Goal: Task Accomplishment & Management: Manage account settings

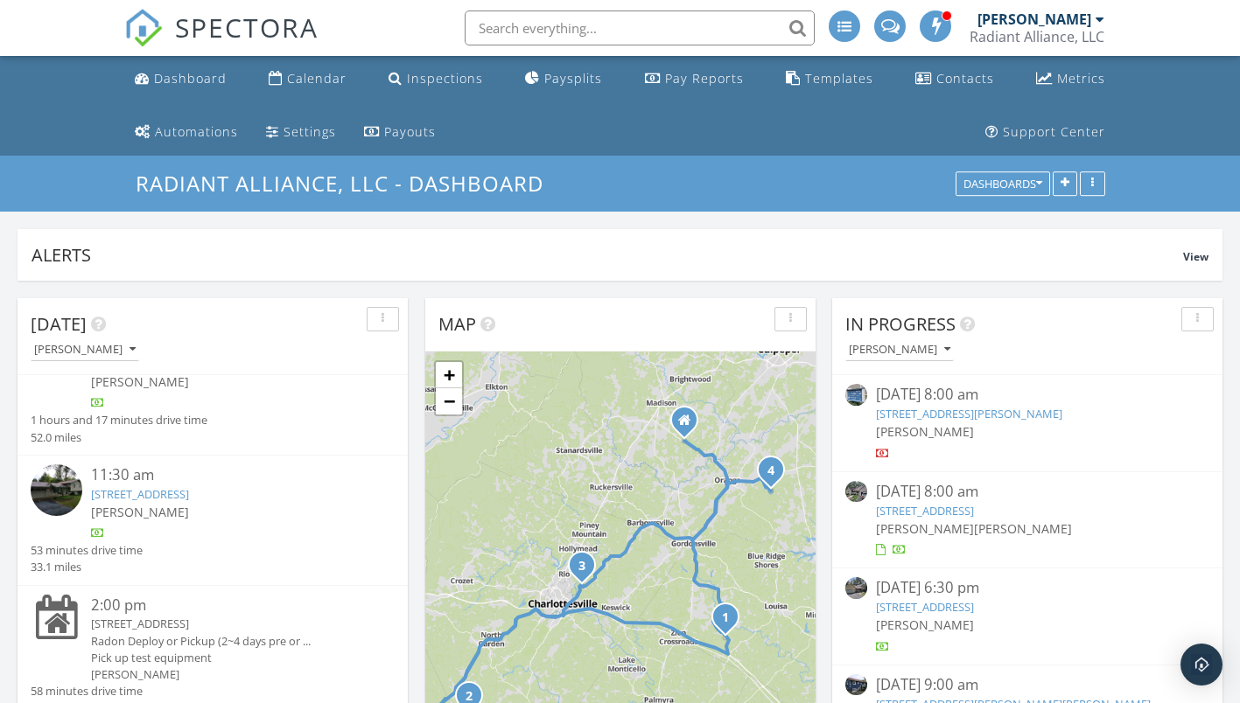
scroll to position [2494, 1267]
click at [1030, 18] on div "[PERSON_NAME]" at bounding box center [1034, 18] width 114 height 17
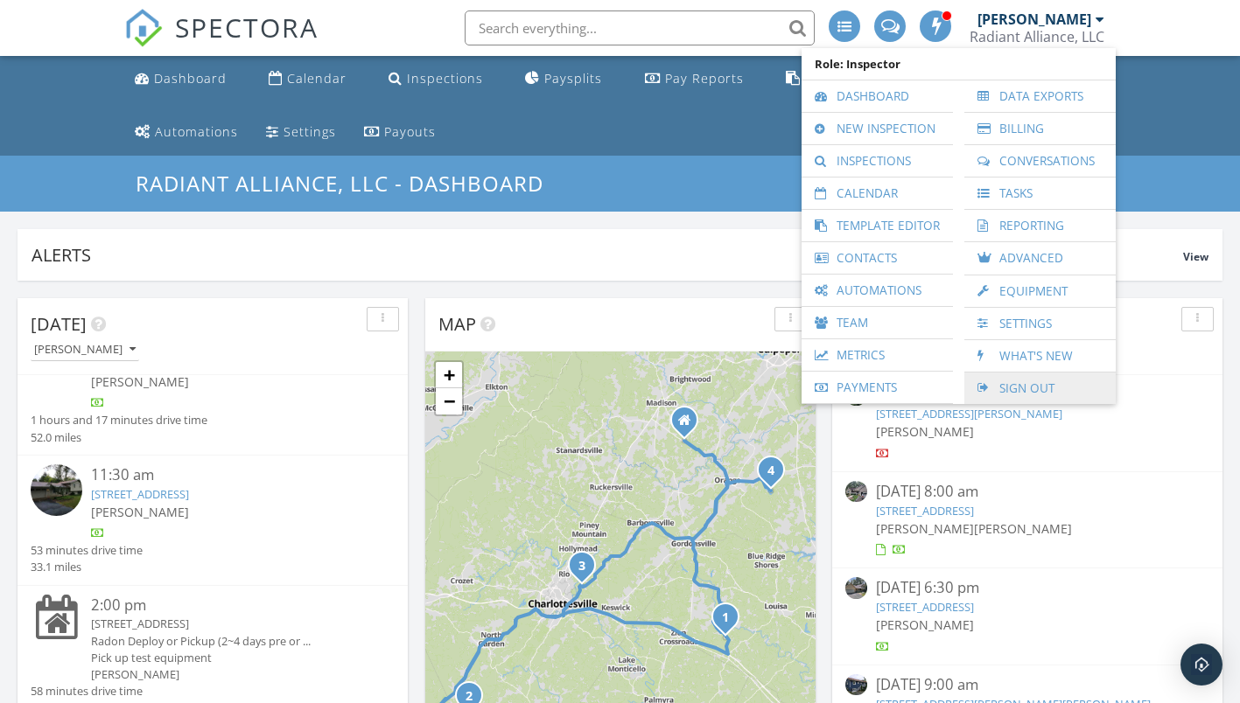
click at [1018, 392] on link "Sign Out" at bounding box center [1040, 388] width 134 height 31
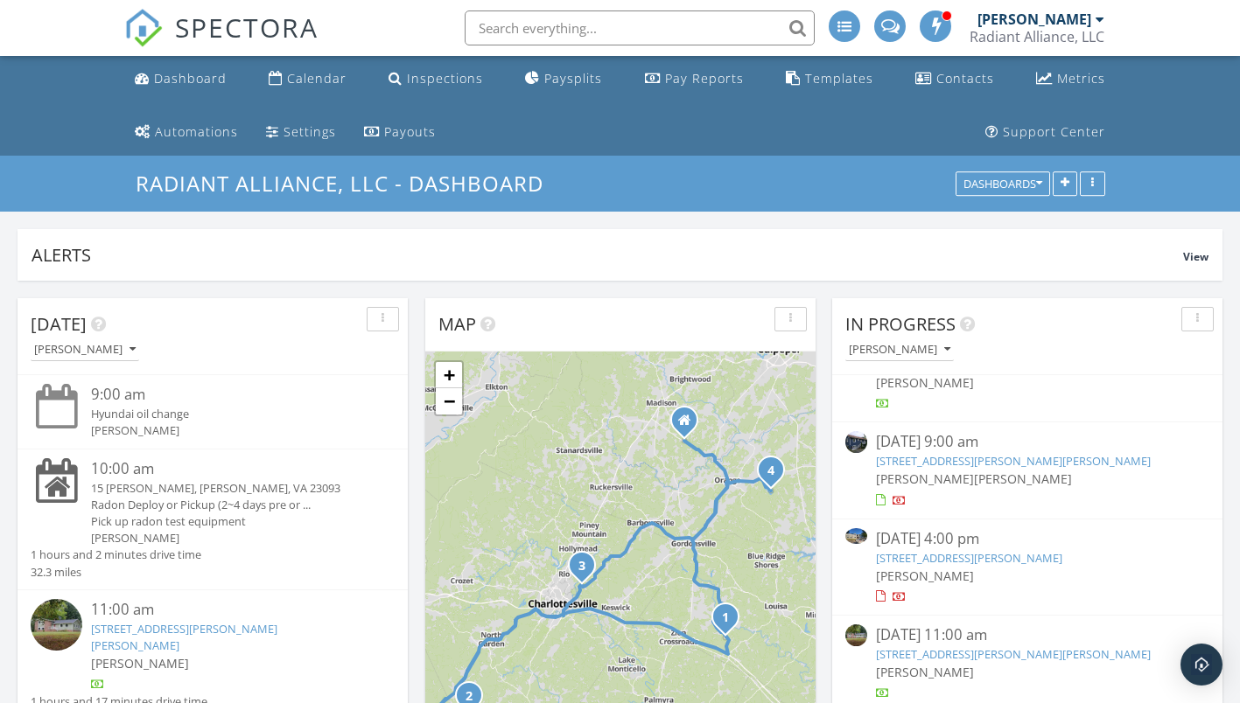
scroll to position [148, 0]
click at [1002, 458] on link "[STREET_ADDRESS][PERSON_NAME][PERSON_NAME]" at bounding box center [1013, 459] width 275 height 16
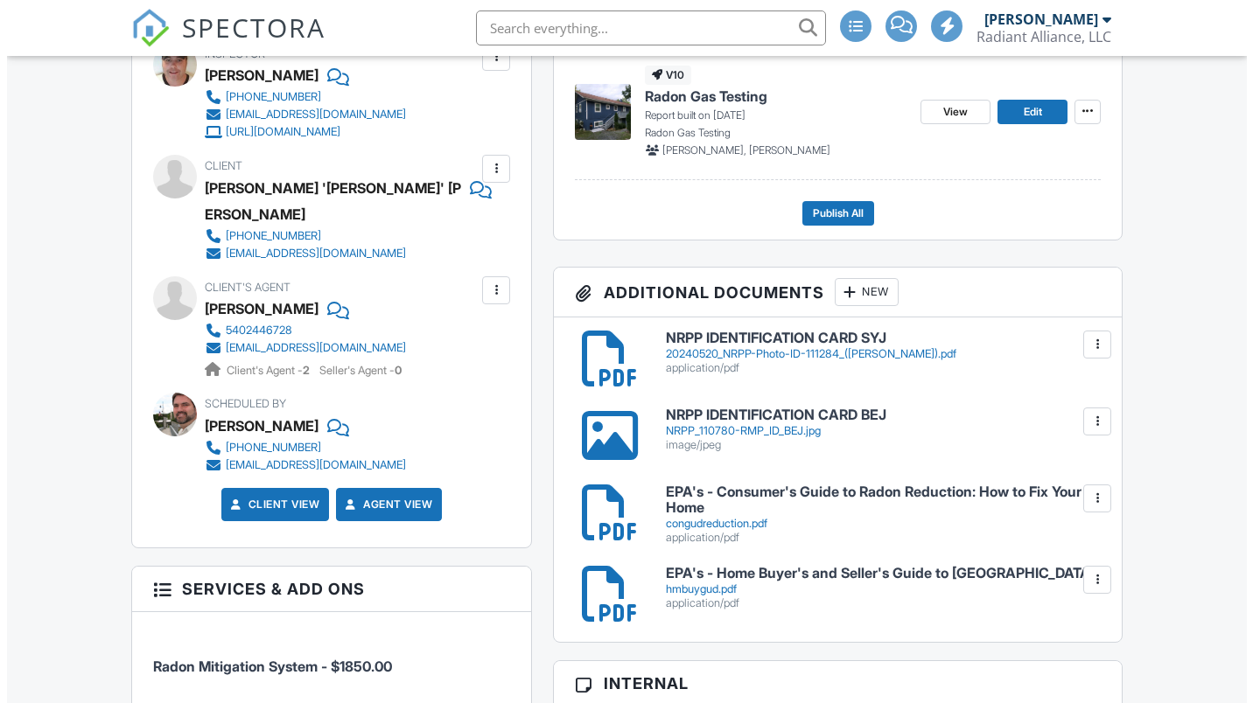
scroll to position [1050, 0]
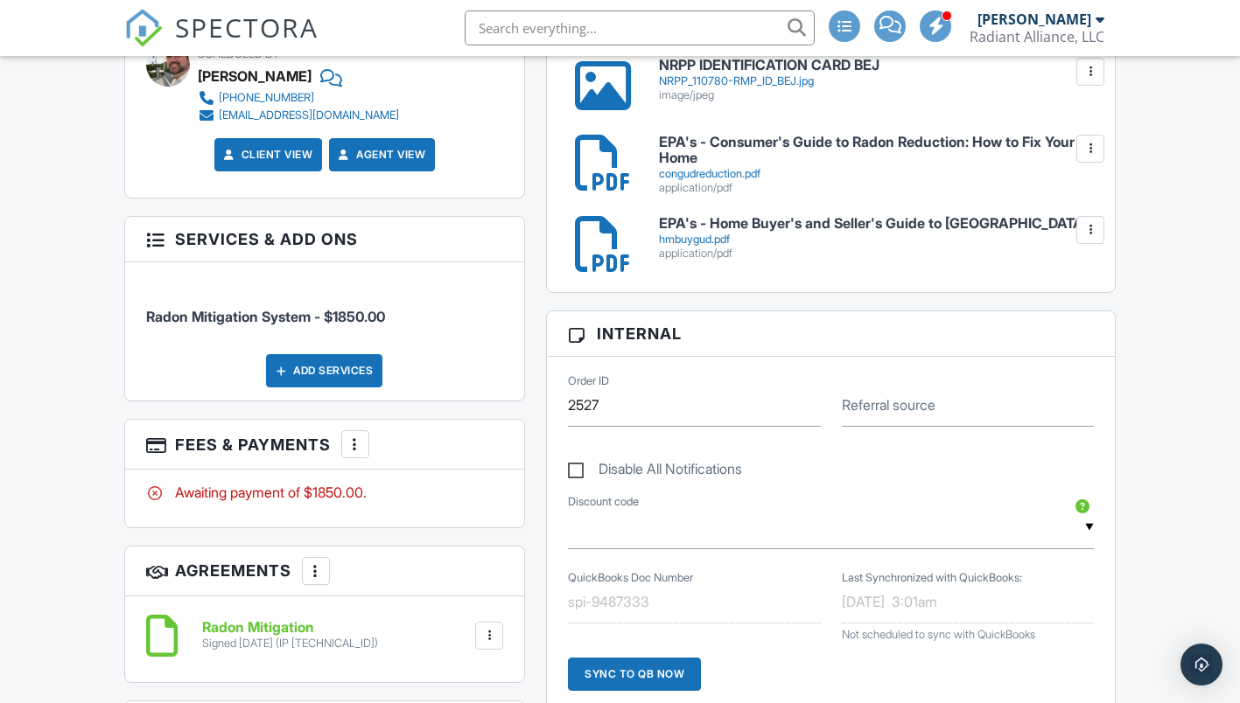
click at [364, 436] on div at bounding box center [354, 444] width 17 height 17
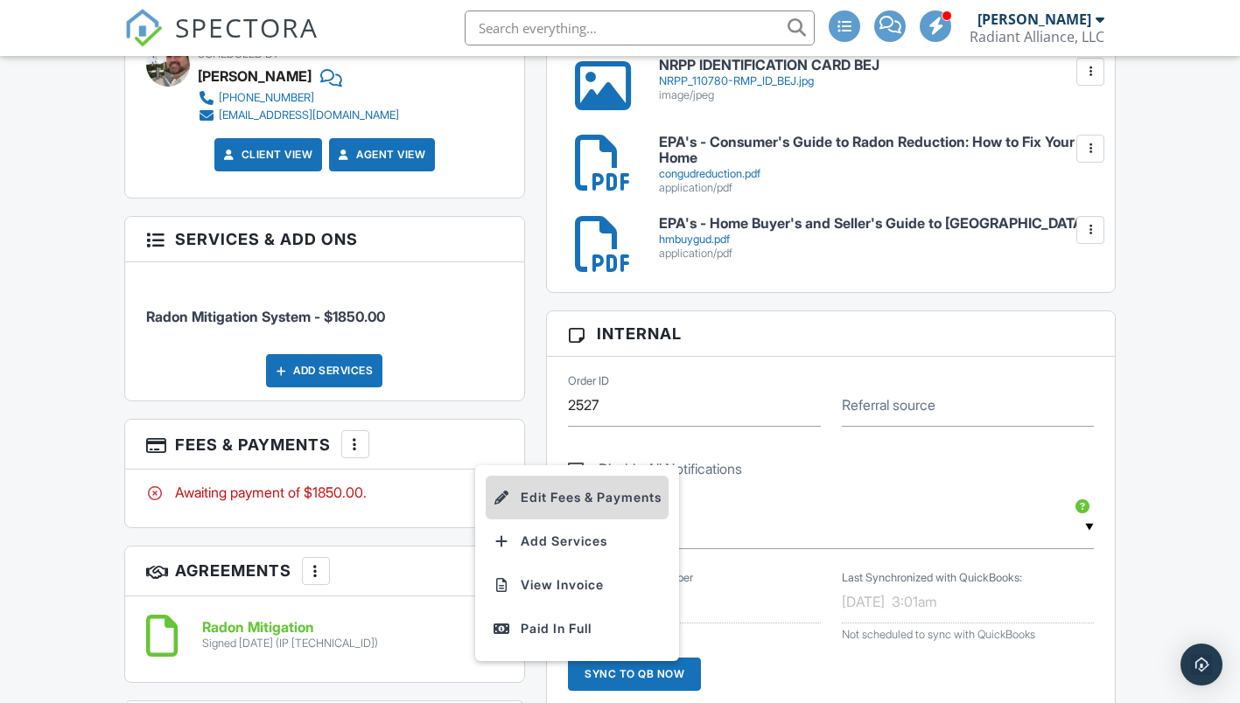
click at [537, 476] on li "Edit Fees & Payments" at bounding box center [577, 498] width 183 height 44
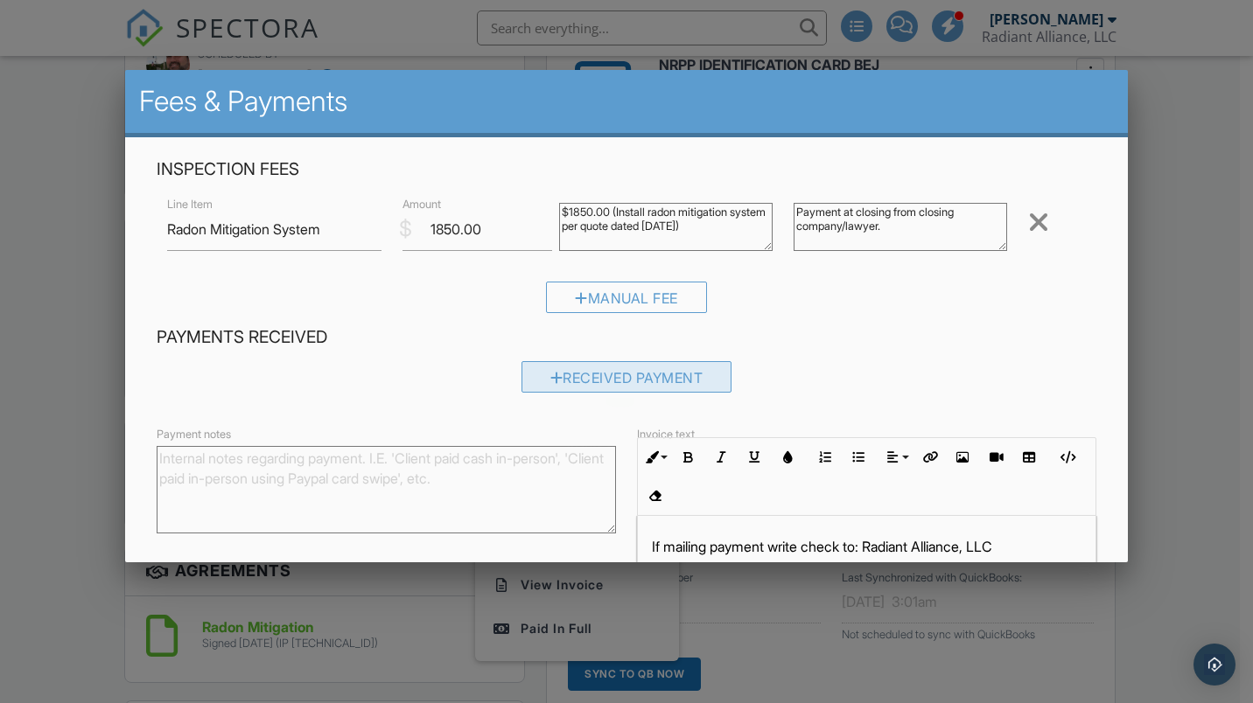
click at [631, 378] on div "Received Payment" at bounding box center [626, 376] width 211 height 31
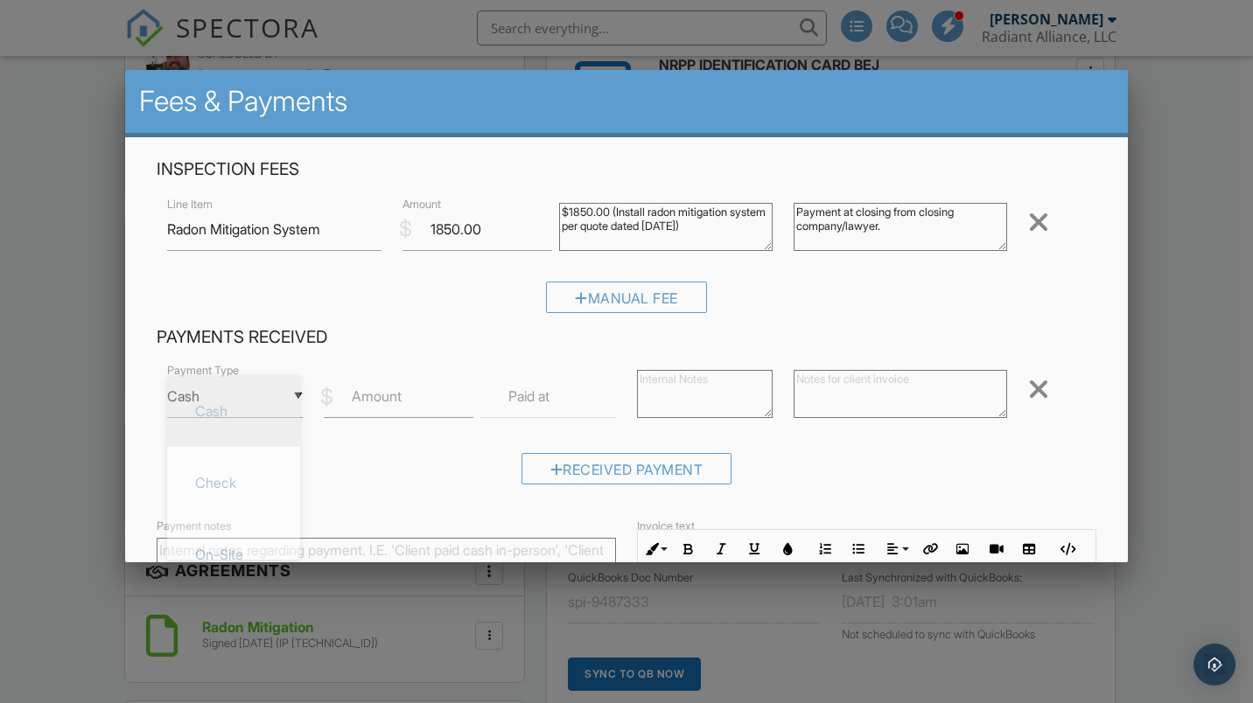
click at [245, 400] on div "▼ Cash Cash Check On-Site Card Other Cash Check On-Site Card Other" at bounding box center [235, 396] width 136 height 43
click at [245, 470] on span "Check" at bounding box center [233, 483] width 105 height 44
type input "Check"
click at [374, 408] on input "Amount" at bounding box center [399, 396] width 150 height 43
type input "1850.00"
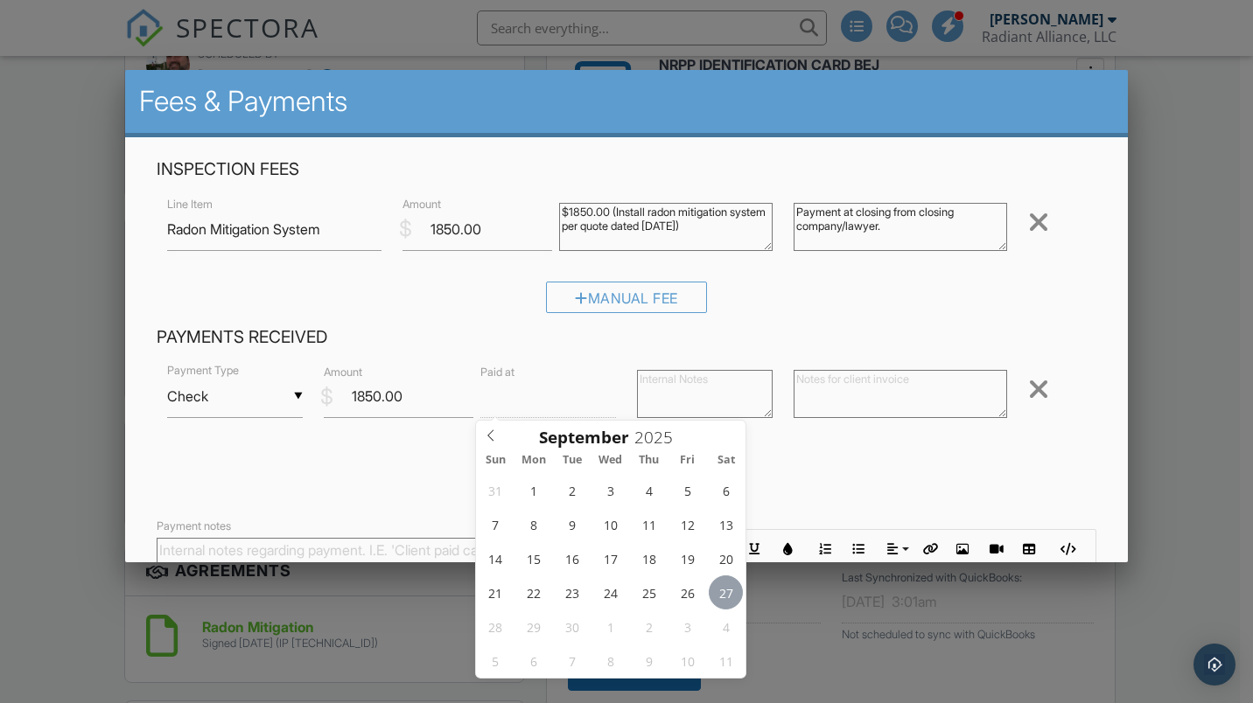
type input "[DATE] 12:00 PM"
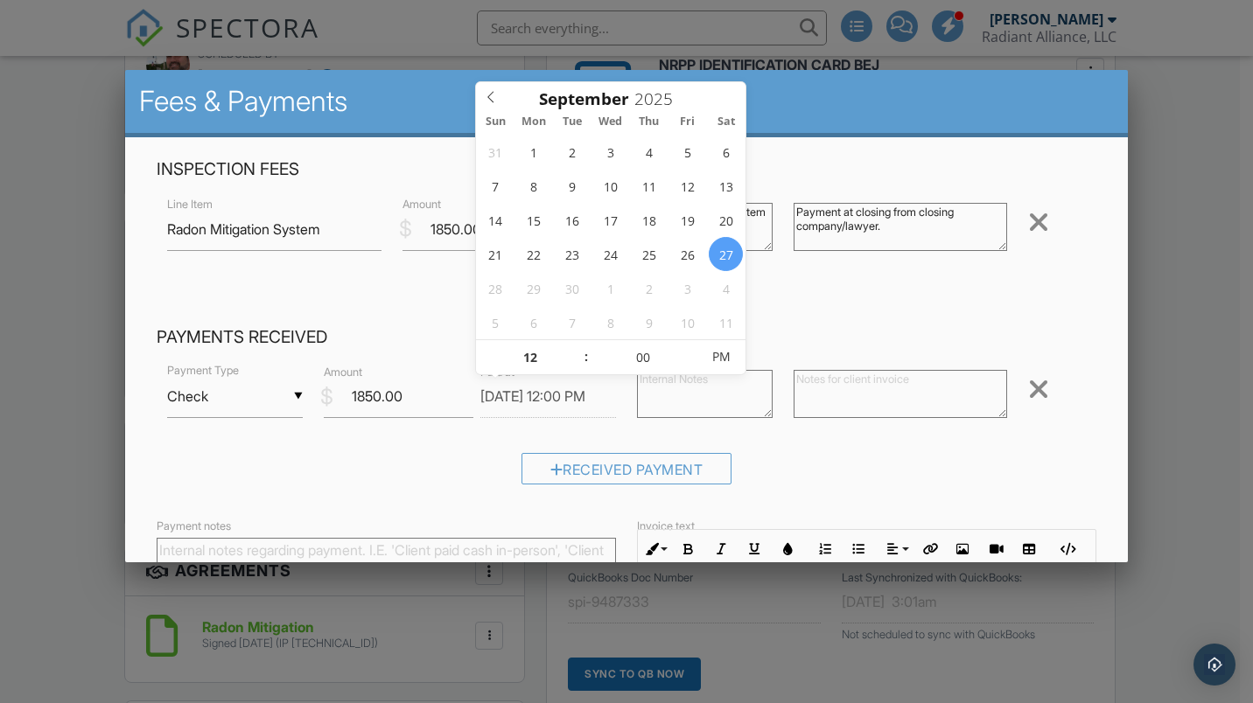
click at [709, 397] on textarea at bounding box center [705, 394] width 136 height 48
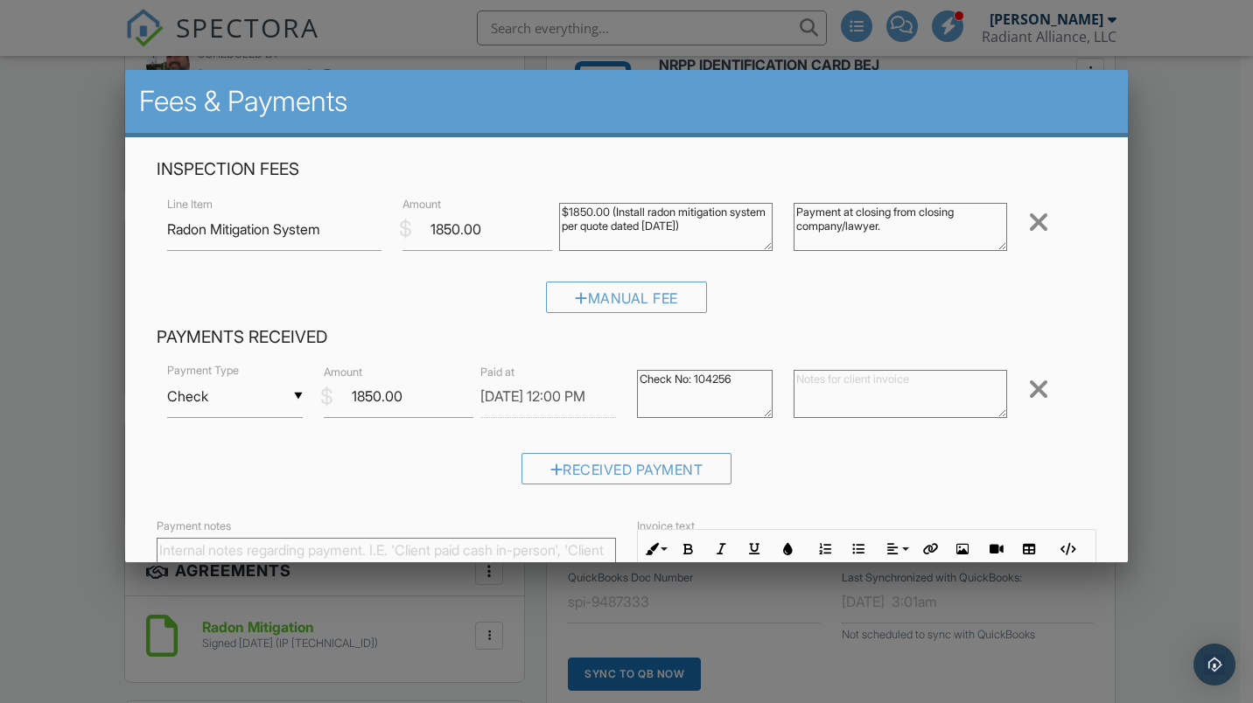
type textarea "Check No: 104256"
click at [807, 396] on textarea at bounding box center [899, 394] width 213 height 48
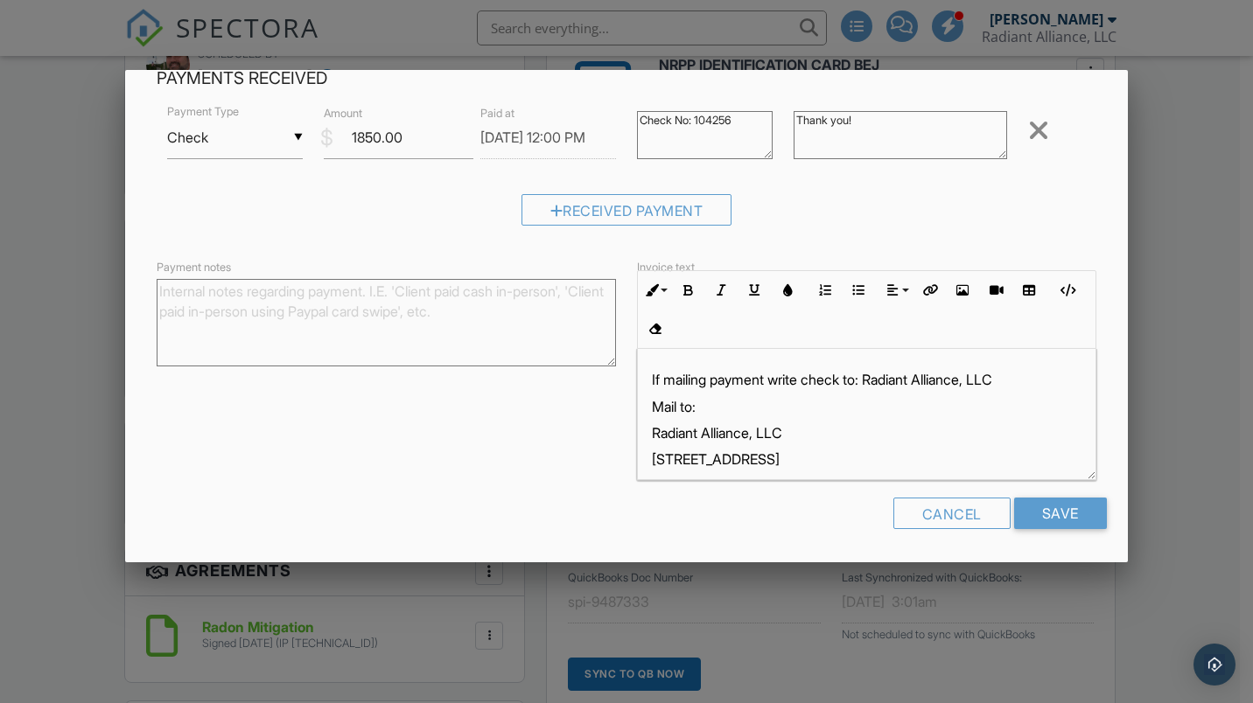
scroll to position [260, 0]
type textarea "Thank you!"
click at [1025, 502] on input "Save" at bounding box center [1060, 512] width 93 height 31
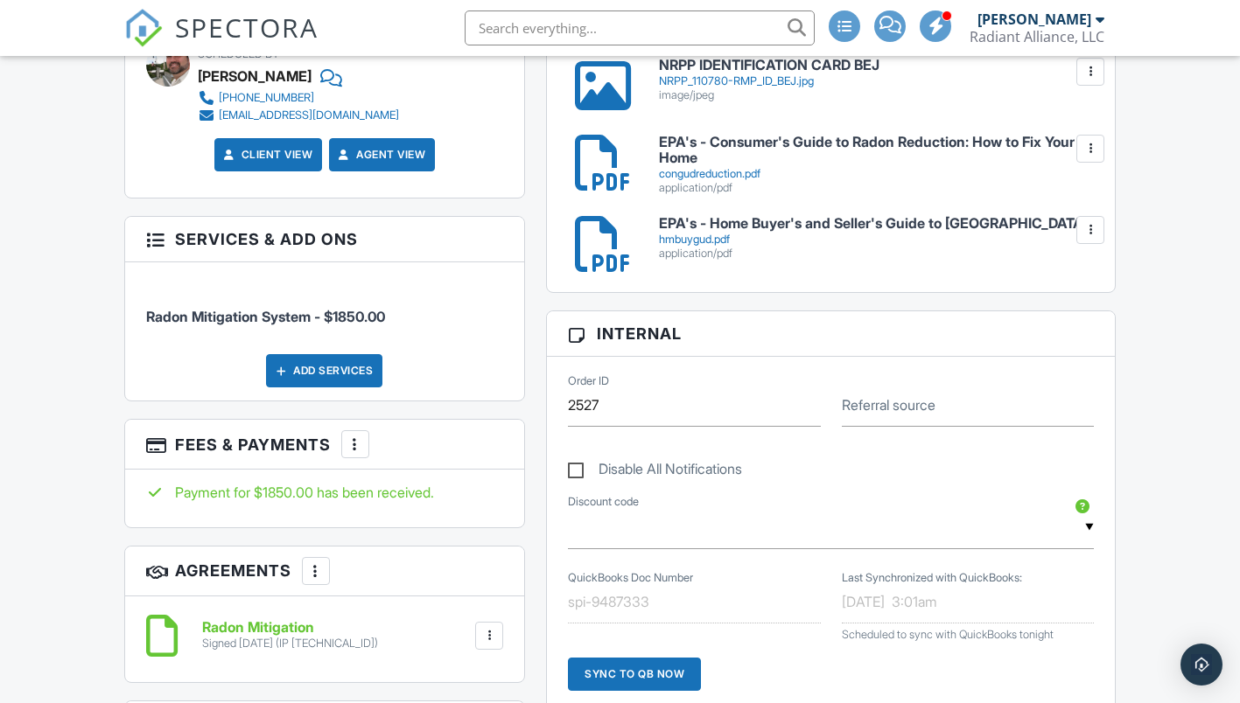
scroll to position [1225, 0]
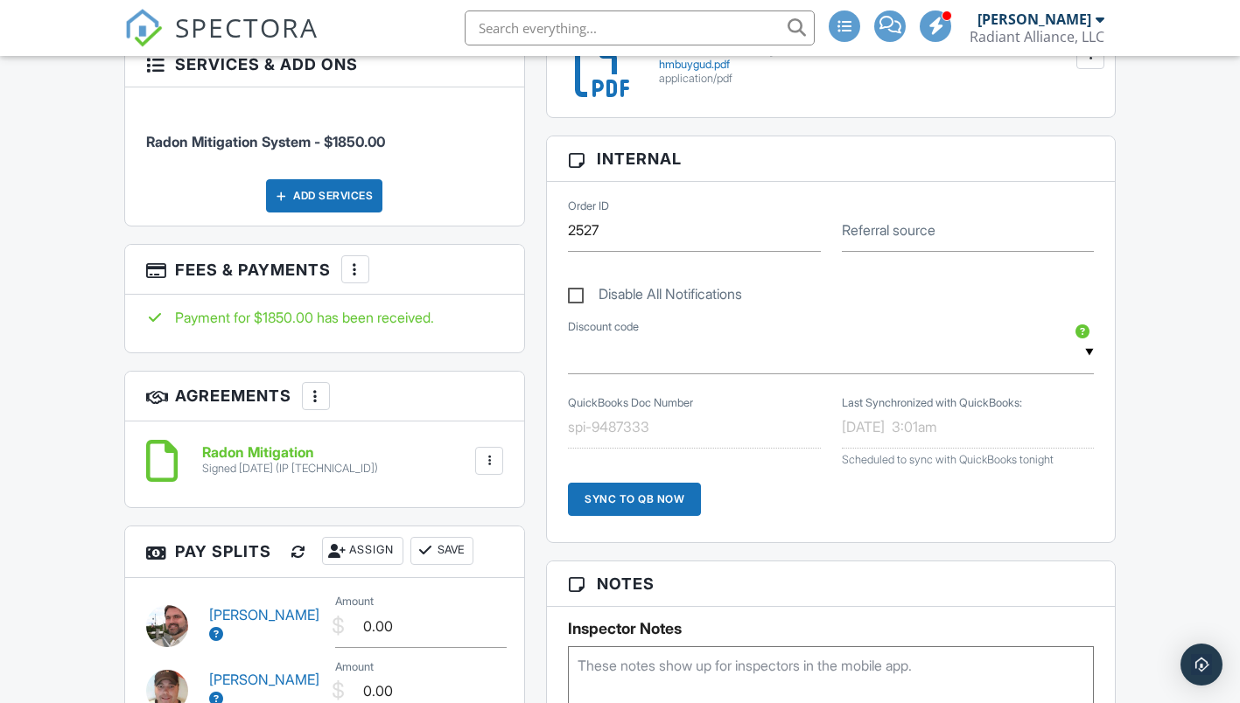
click at [628, 498] on div "Sync to QB Now" at bounding box center [634, 499] width 133 height 33
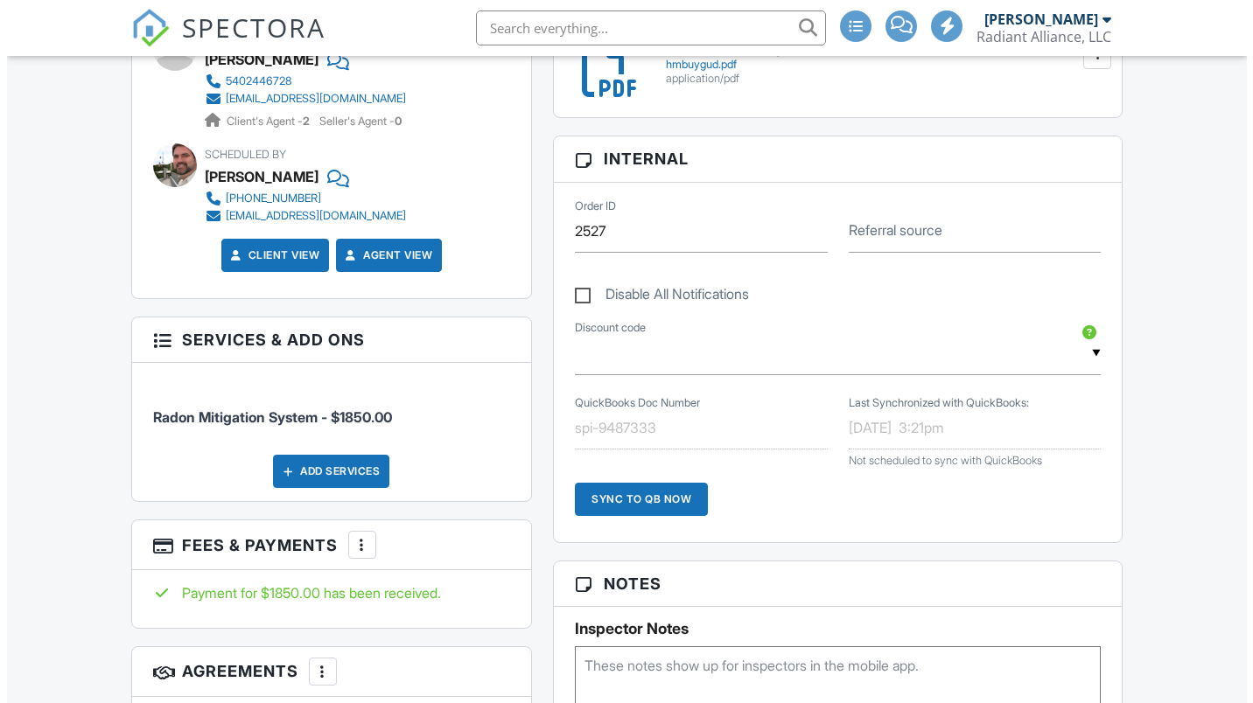
scroll to position [1225, 0]
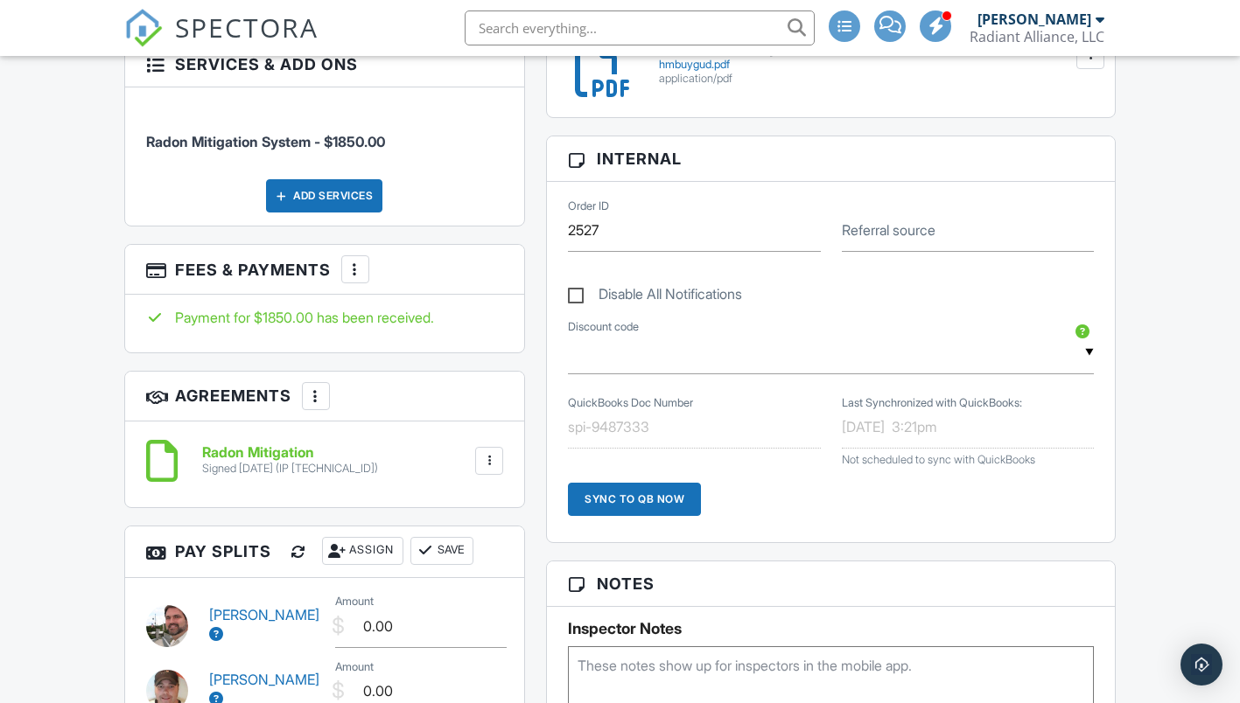
click at [382, 537] on div "Assign" at bounding box center [362, 551] width 81 height 28
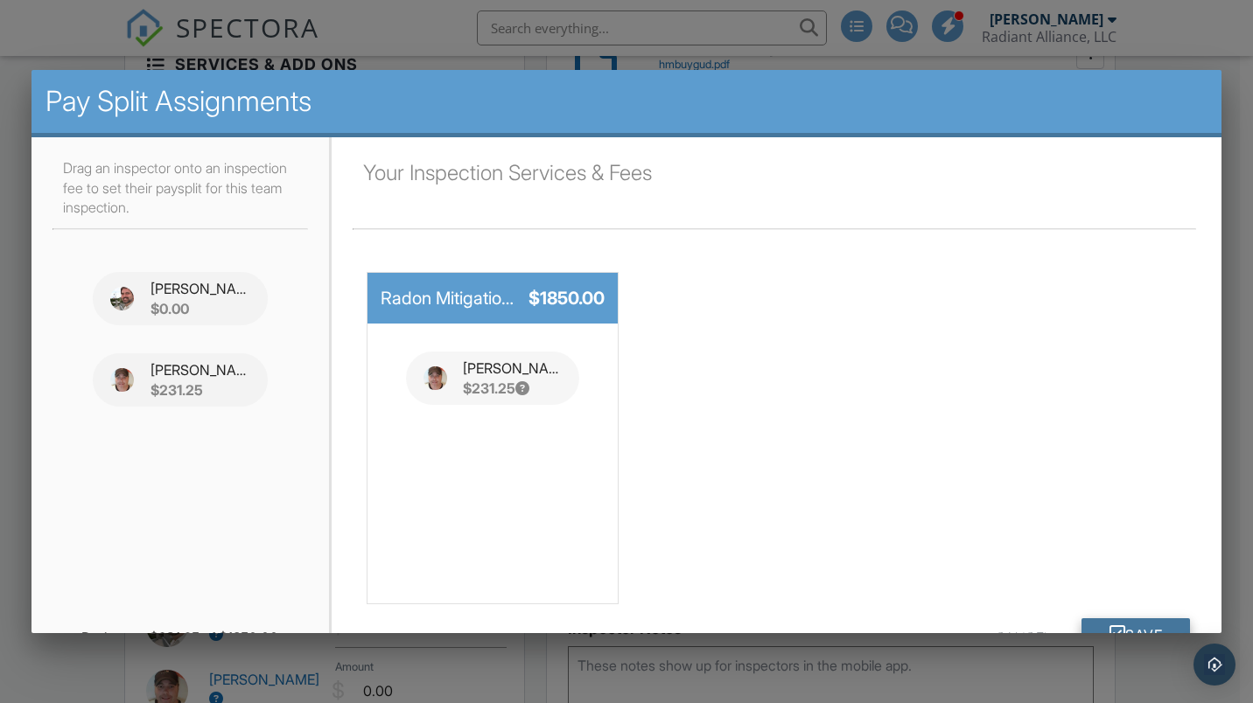
click at [1119, 626] on button "Save" at bounding box center [1135, 634] width 109 height 31
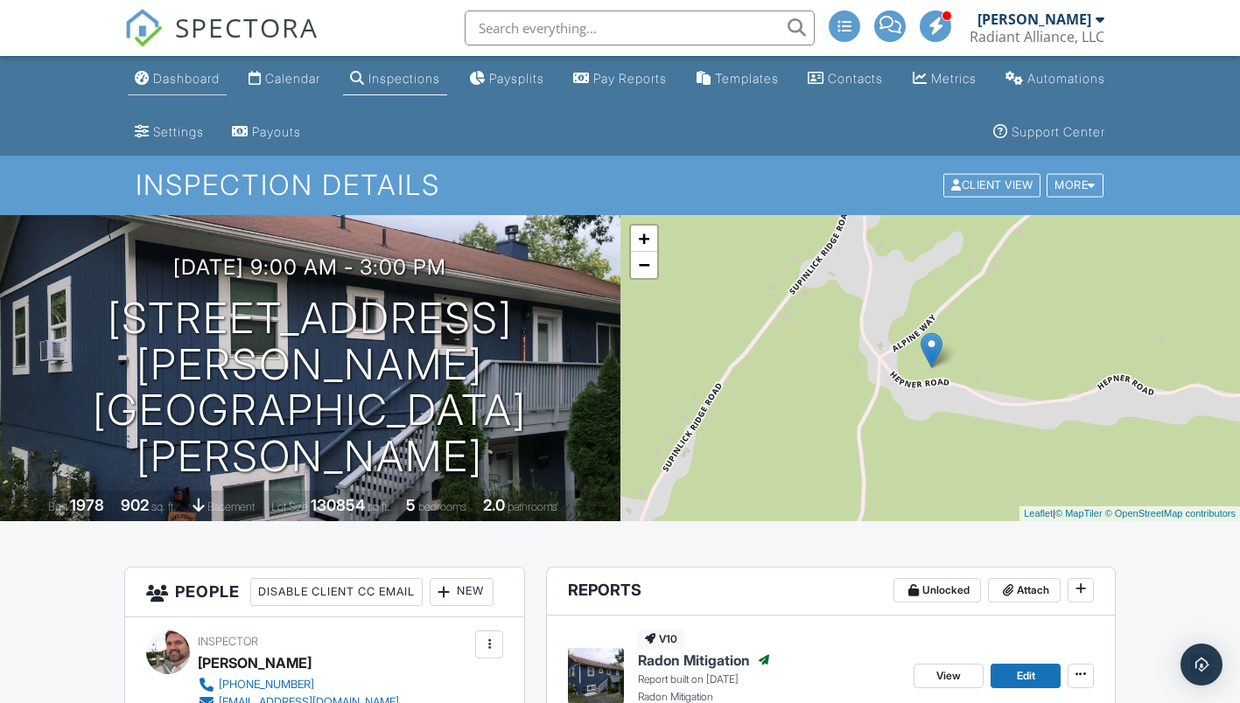
click at [184, 80] on div "Dashboard" at bounding box center [186, 78] width 66 height 15
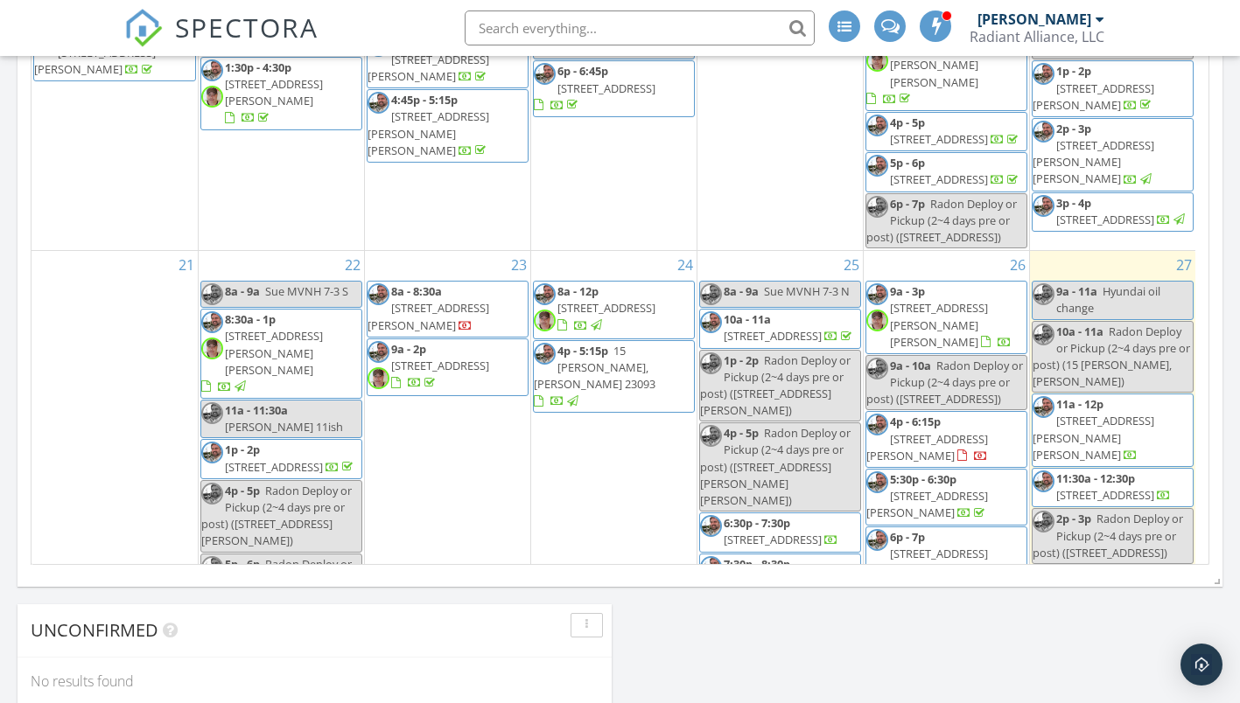
scroll to position [175, 0]
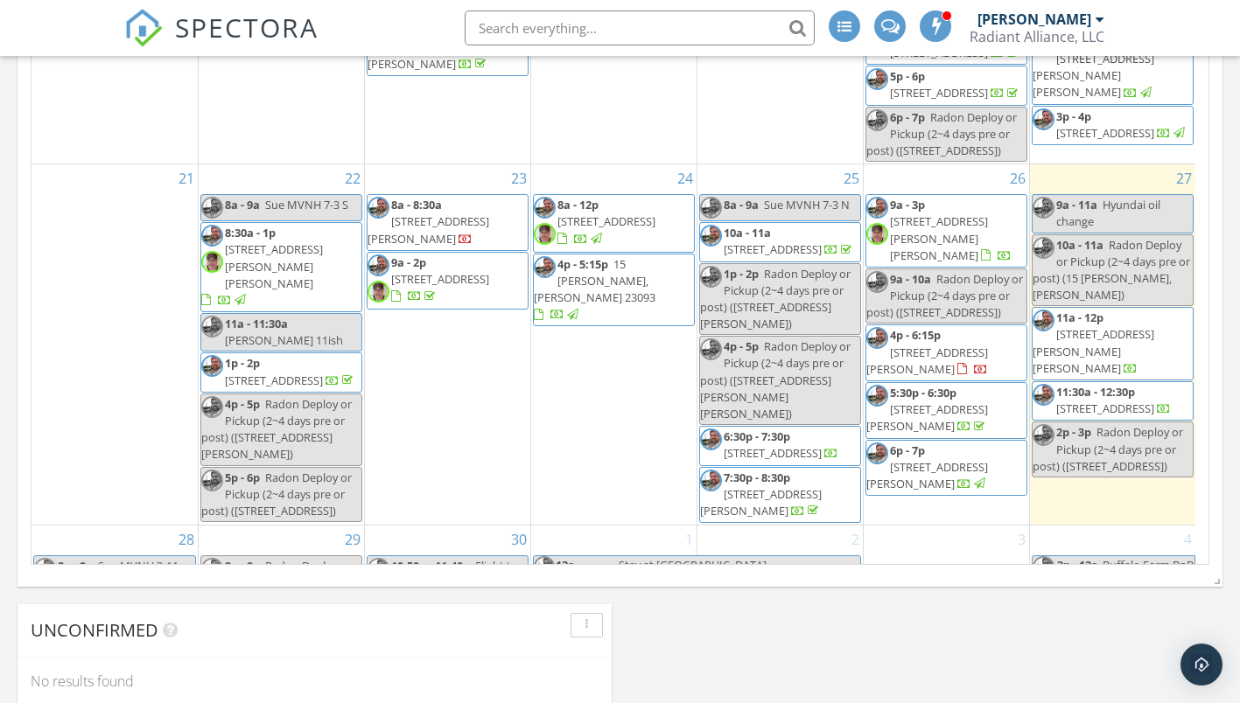
click at [609, 213] on span "12627 Lakeview Ln , Orange 22960" at bounding box center [606, 221] width 98 height 16
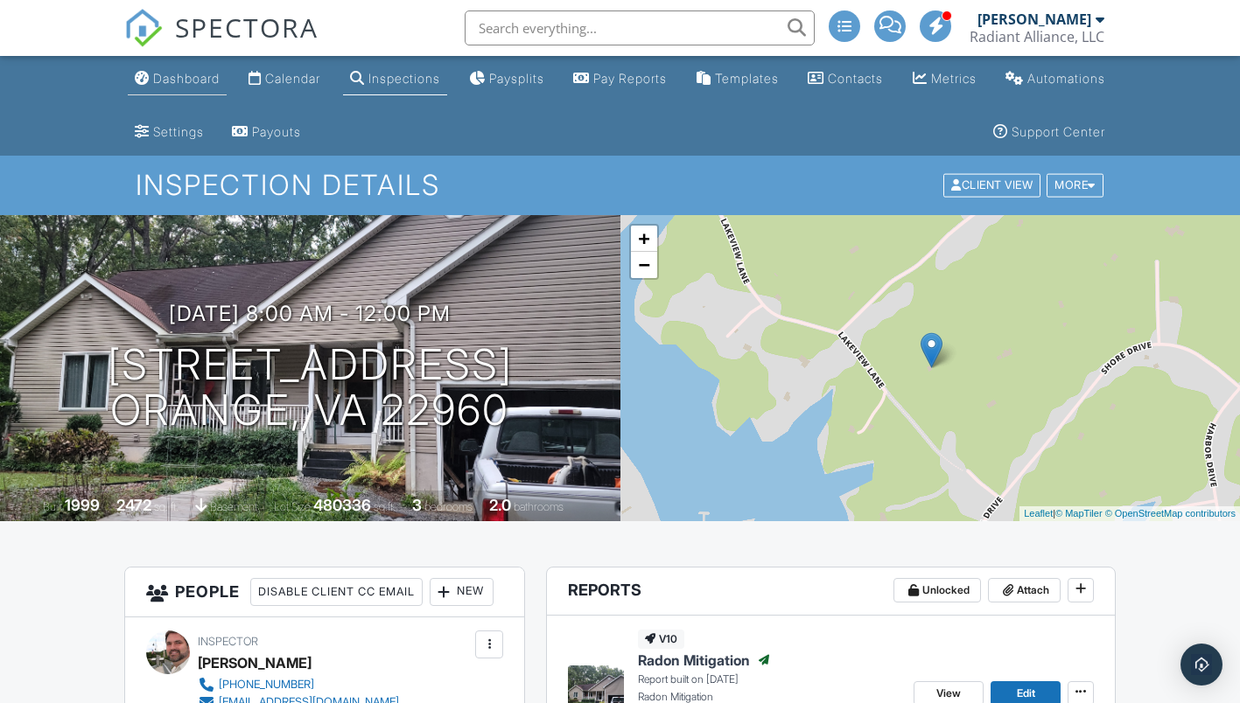
click at [202, 72] on div "Dashboard" at bounding box center [186, 78] width 66 height 15
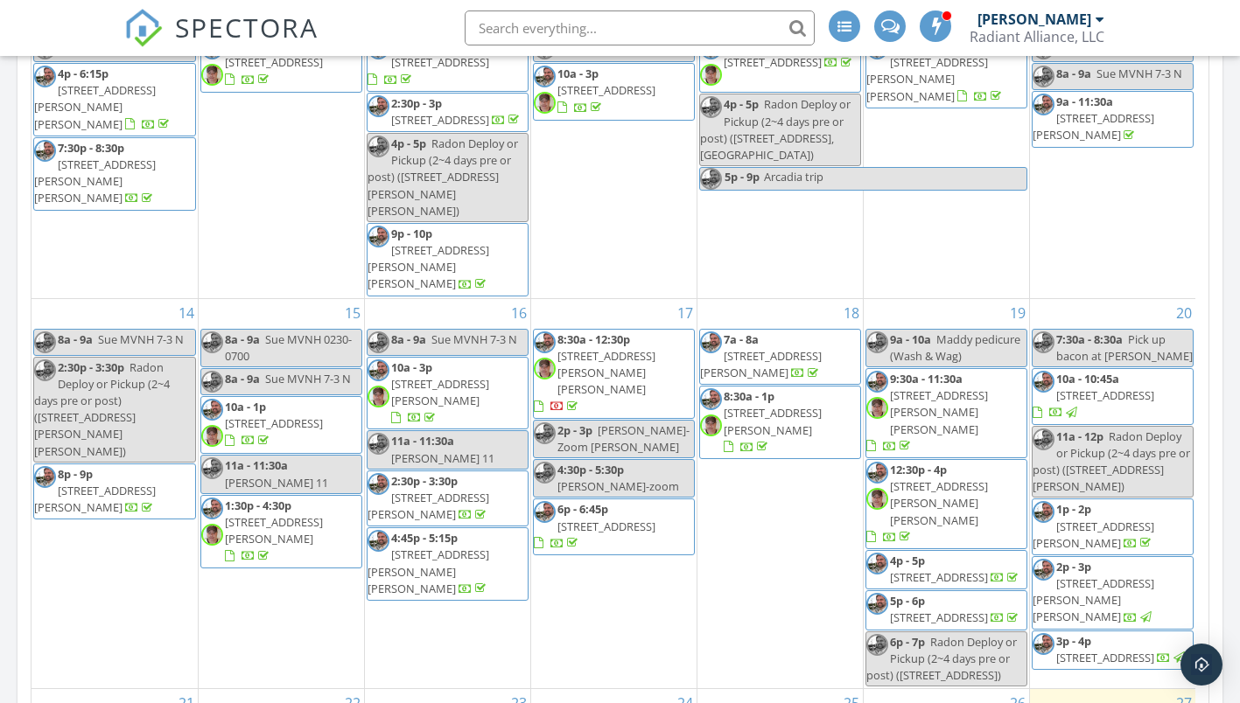
scroll to position [283, 0]
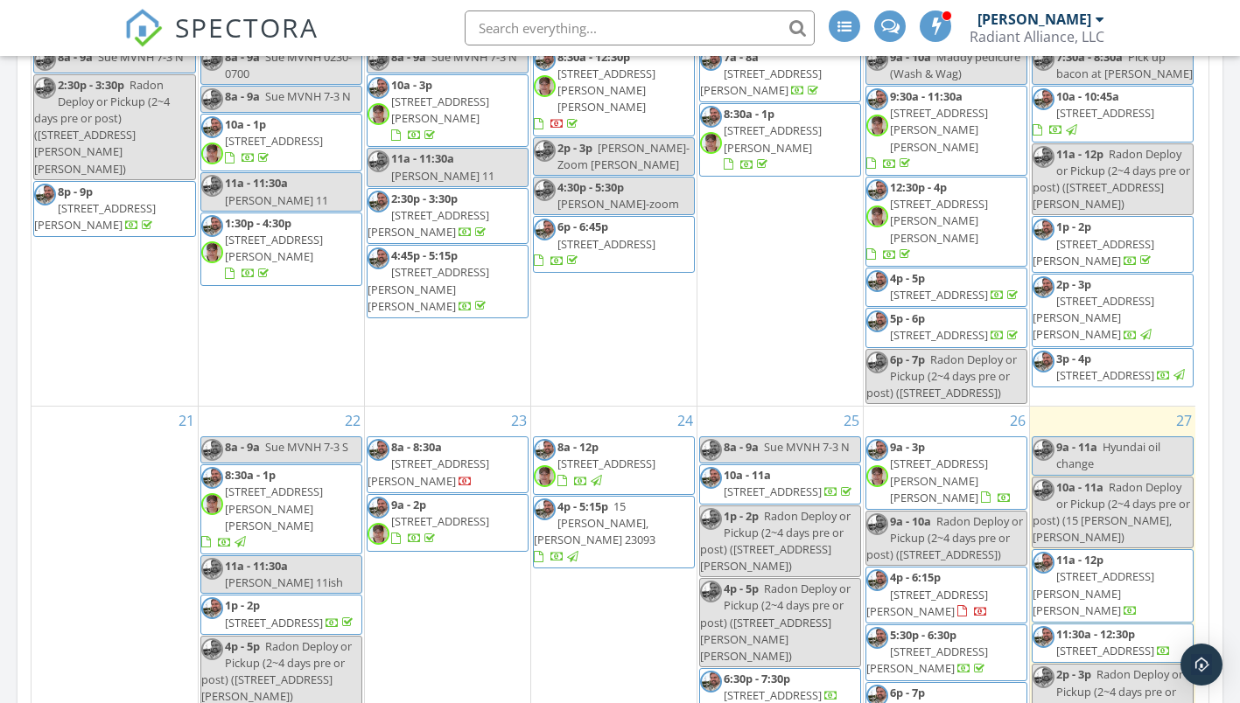
click at [419, 497] on span "9a - 2p" at bounding box center [408, 505] width 35 height 16
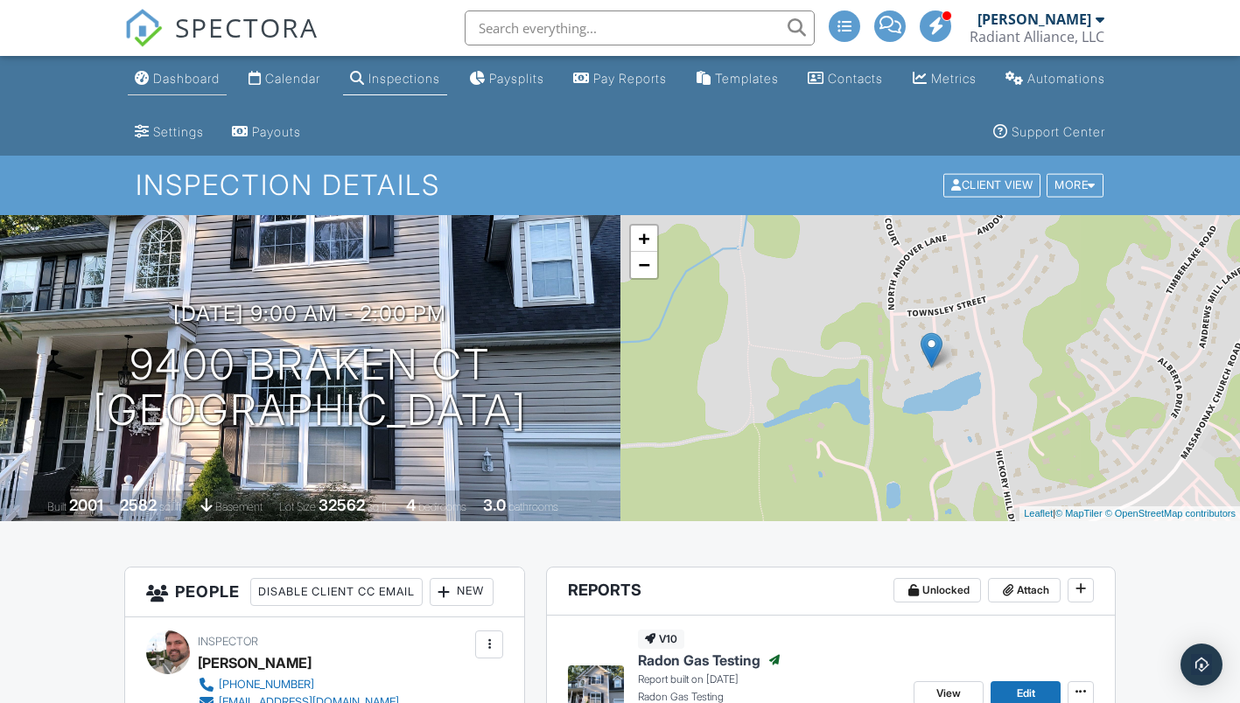
click at [199, 87] on link "Dashboard" at bounding box center [177, 79] width 99 height 32
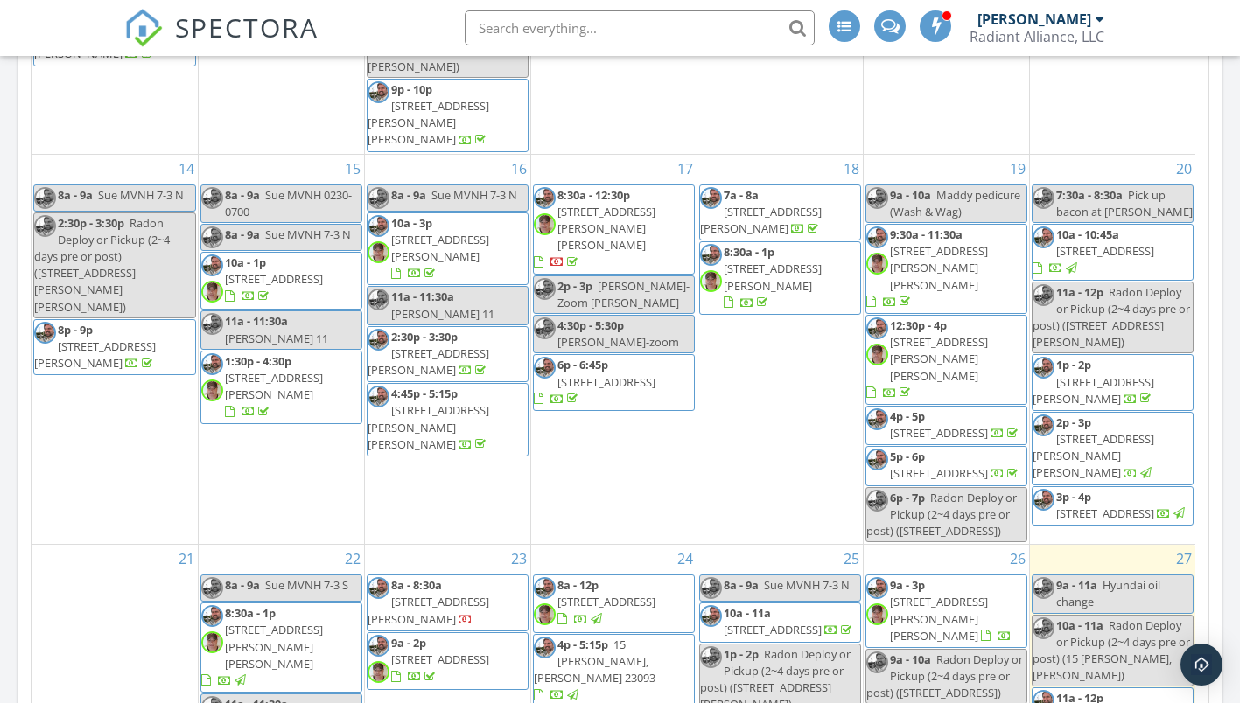
scroll to position [1575, 0]
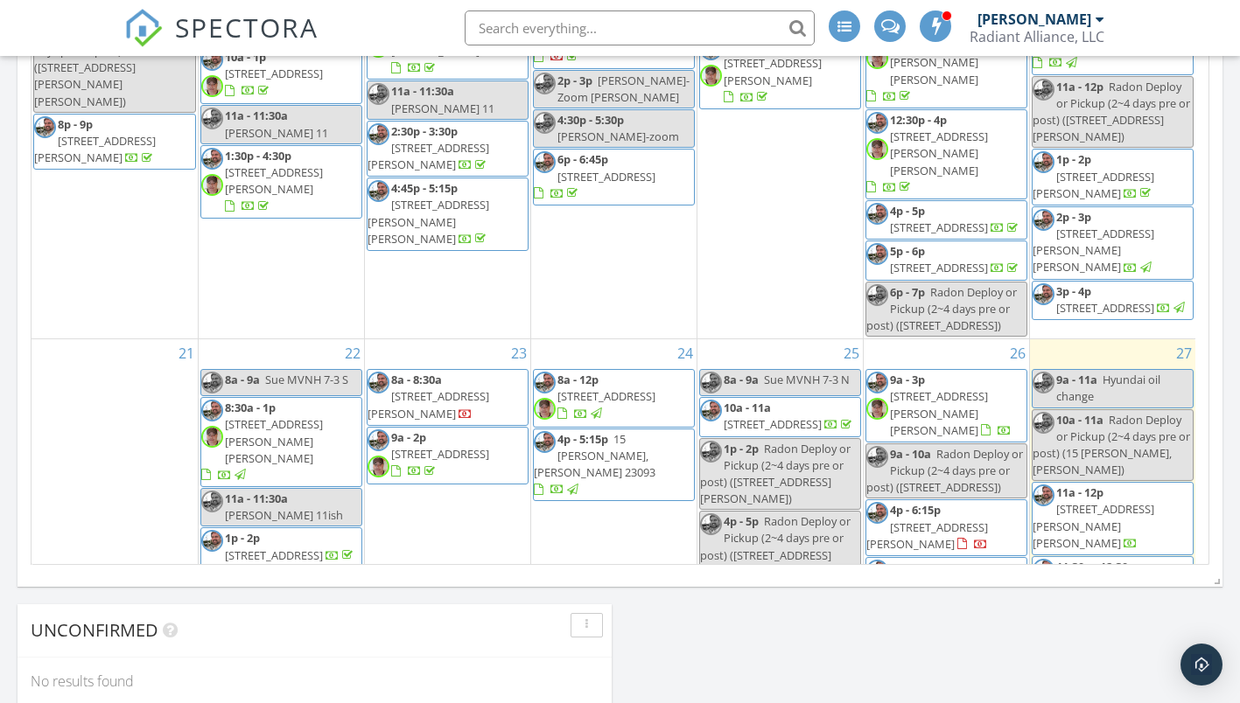
click at [255, 416] on span "5577 Ruth Rd , Madison 22727" at bounding box center [274, 440] width 98 height 49
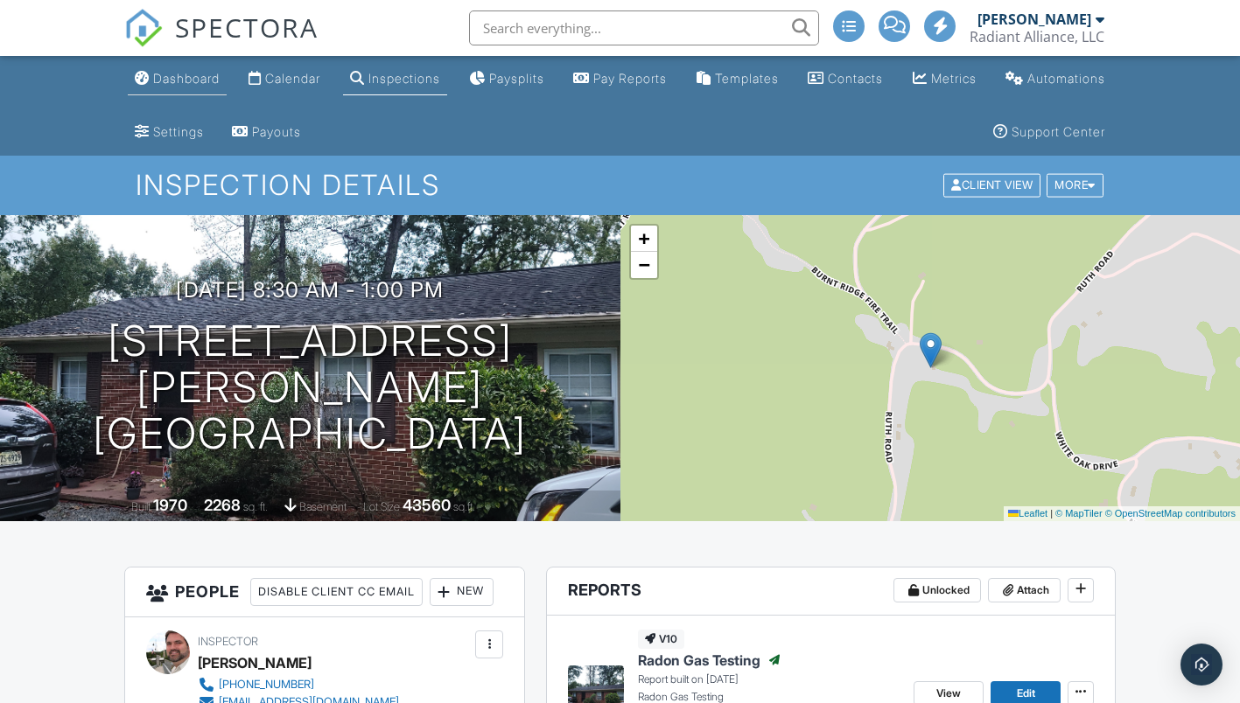
click at [185, 83] on div "Dashboard" at bounding box center [186, 78] width 66 height 15
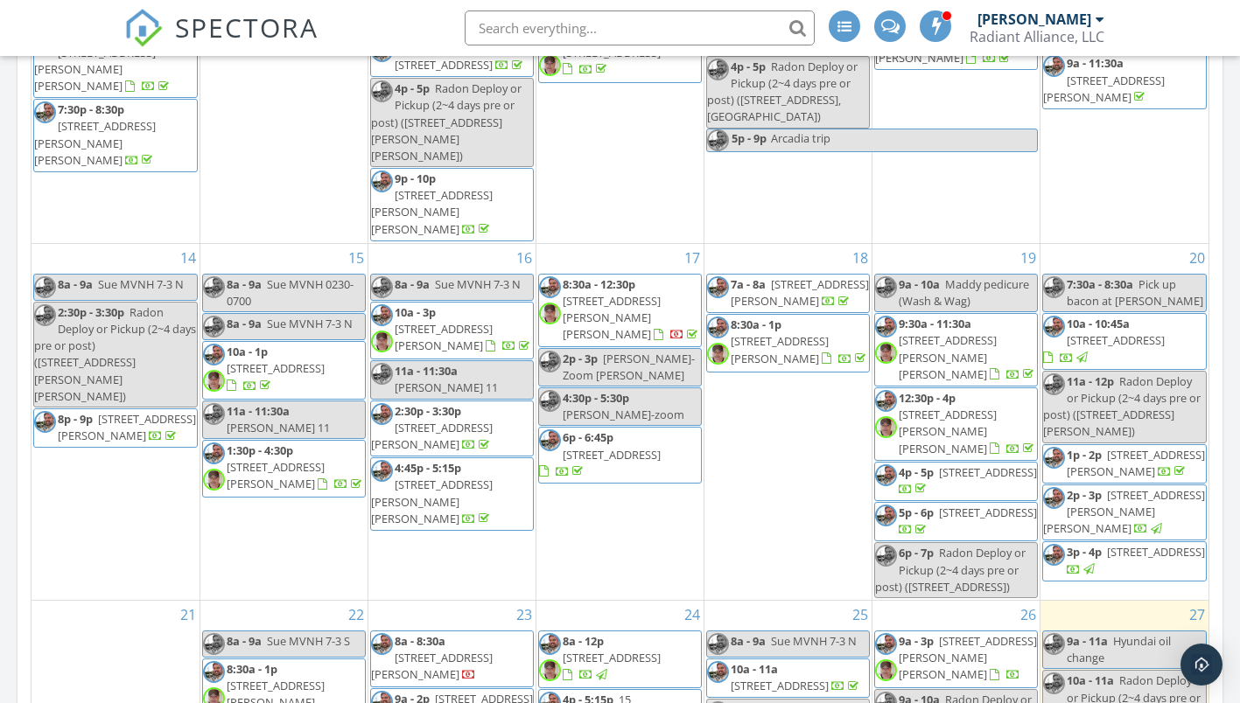
scroll to position [1225, 0]
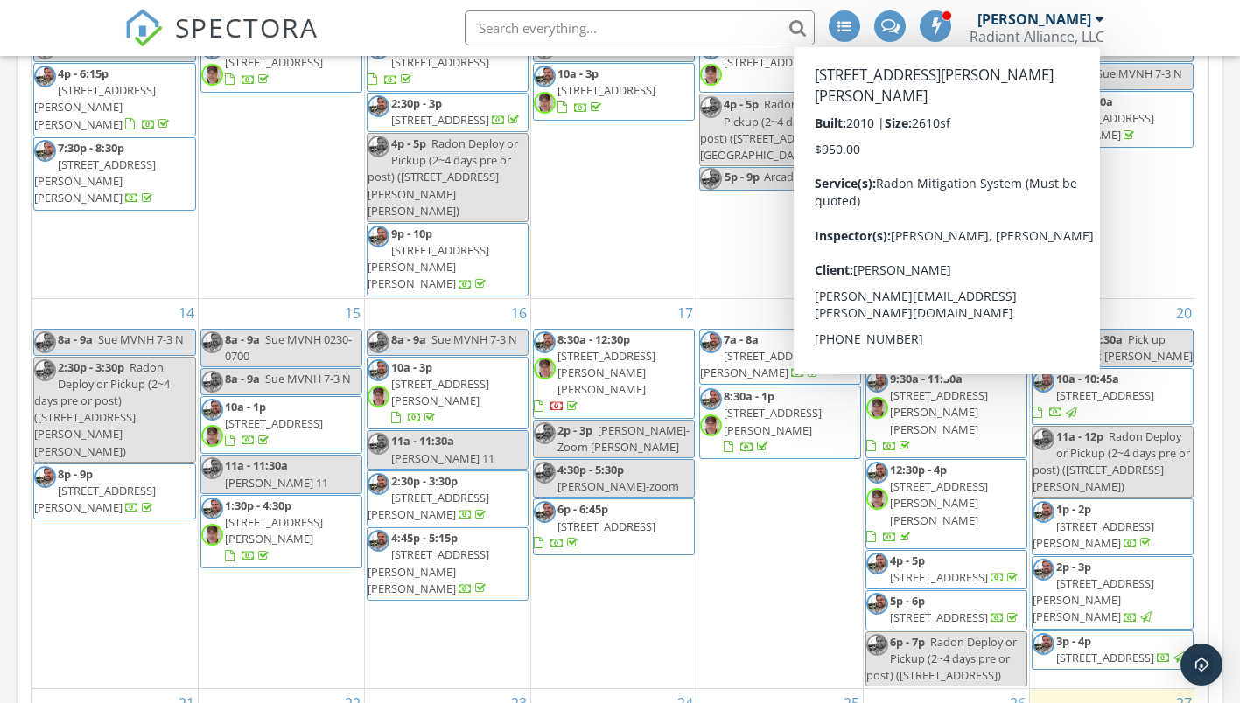
click at [913, 411] on span "[STREET_ADDRESS][PERSON_NAME][PERSON_NAME]" at bounding box center [939, 412] width 98 height 49
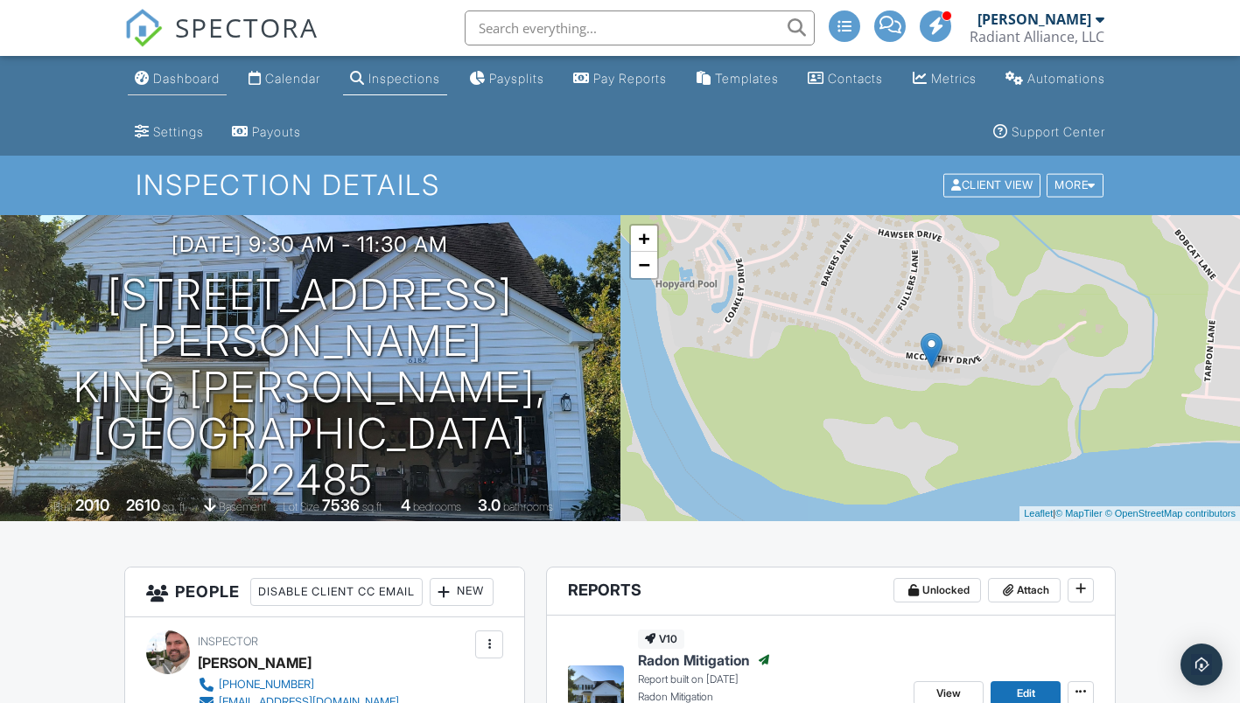
click at [203, 86] on div "Dashboard" at bounding box center [186, 78] width 66 height 15
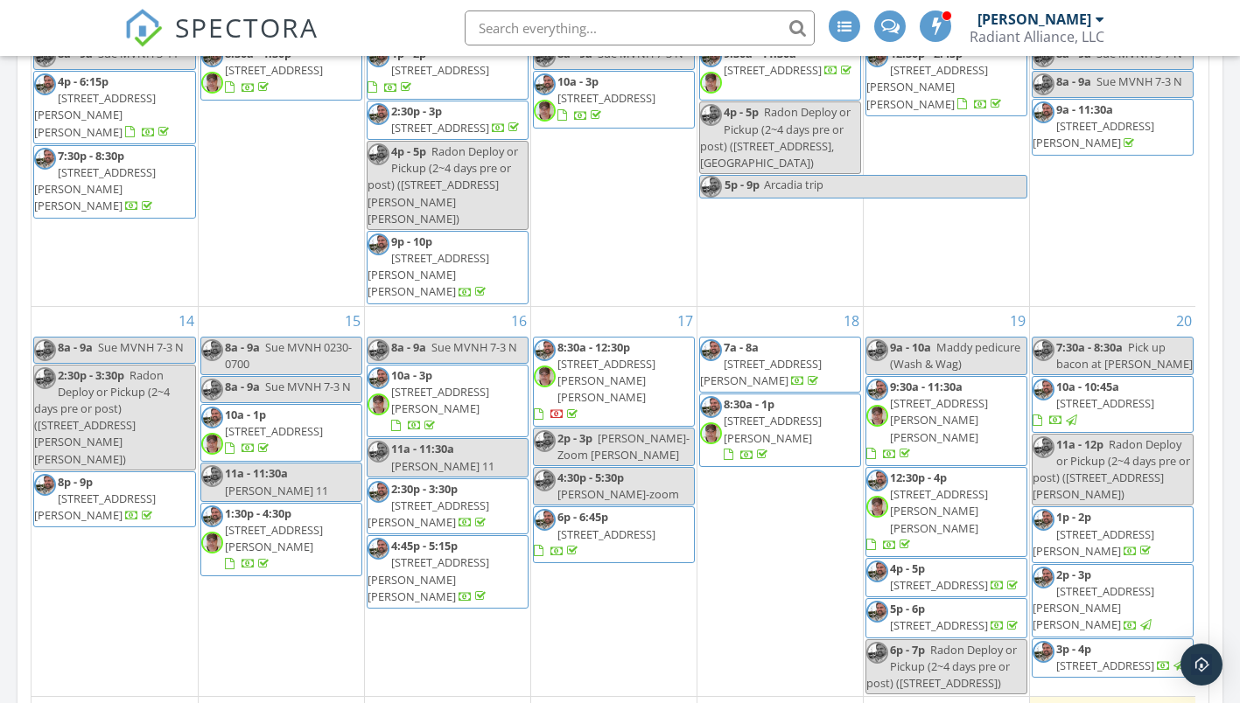
scroll to position [962, 0]
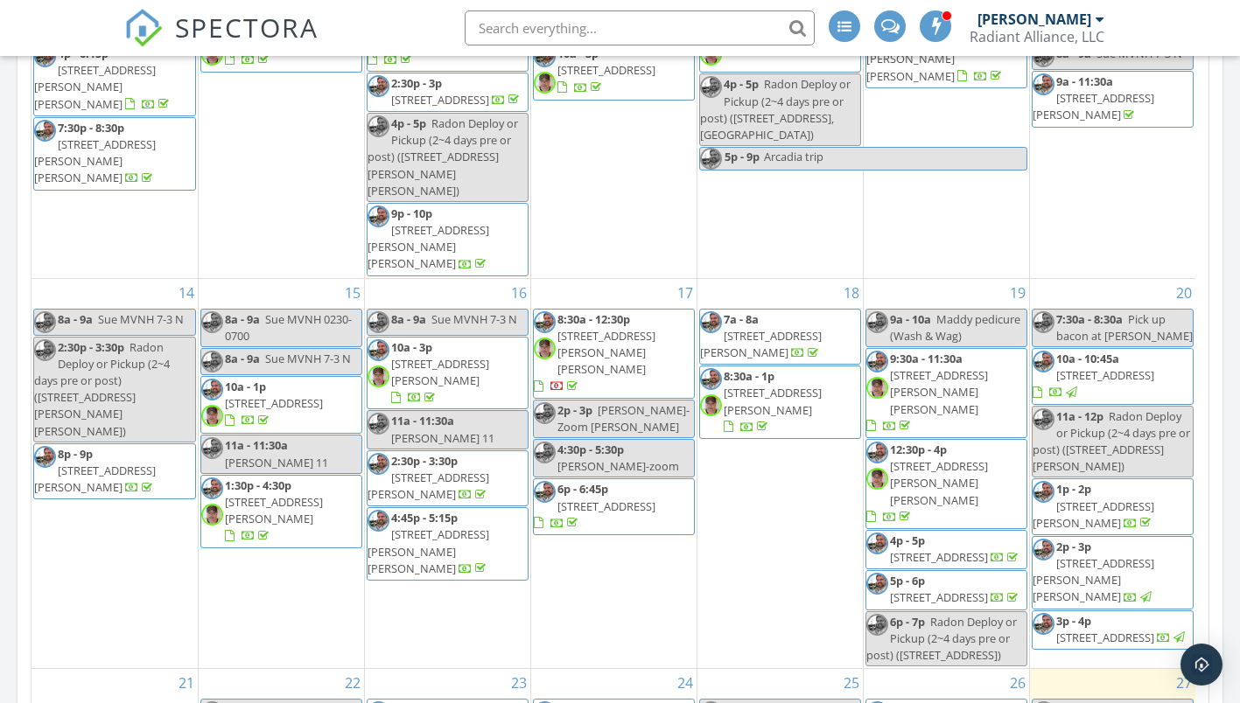
click at [960, 458] on span "128 American Dr, Ruther Glen 22546" at bounding box center [939, 482] width 98 height 49
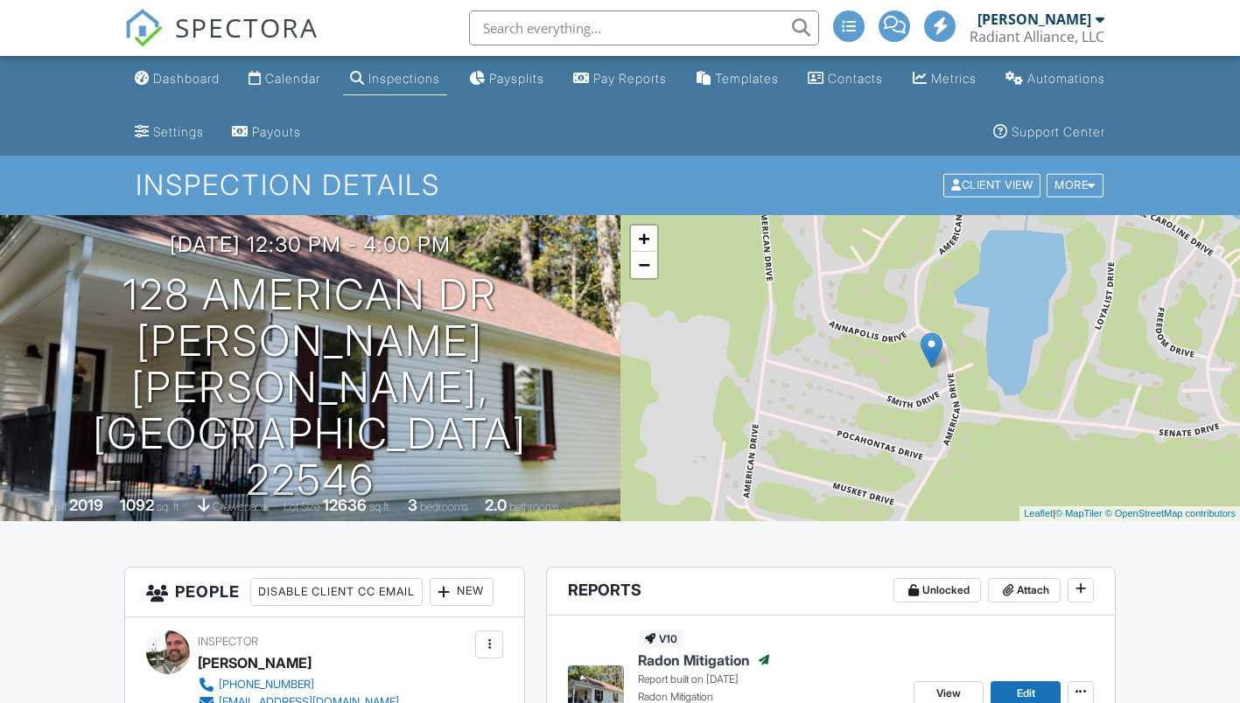
scroll to position [1334, 0]
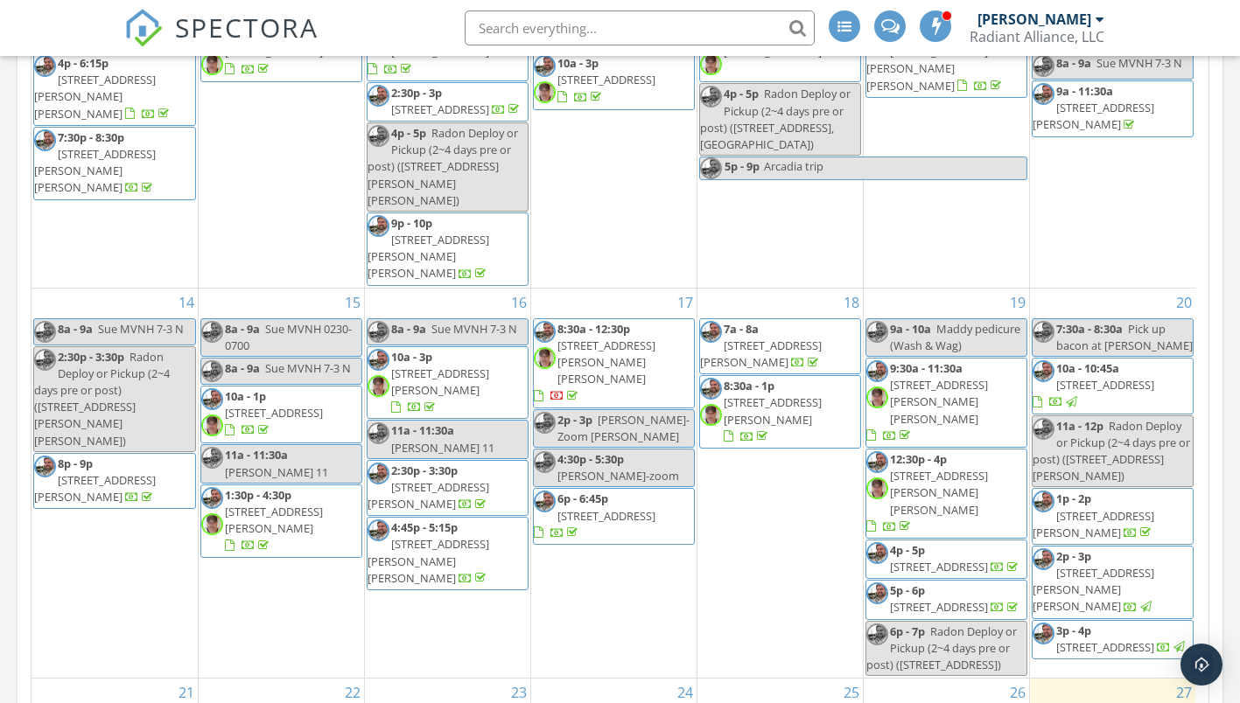
scroll to position [283, 0]
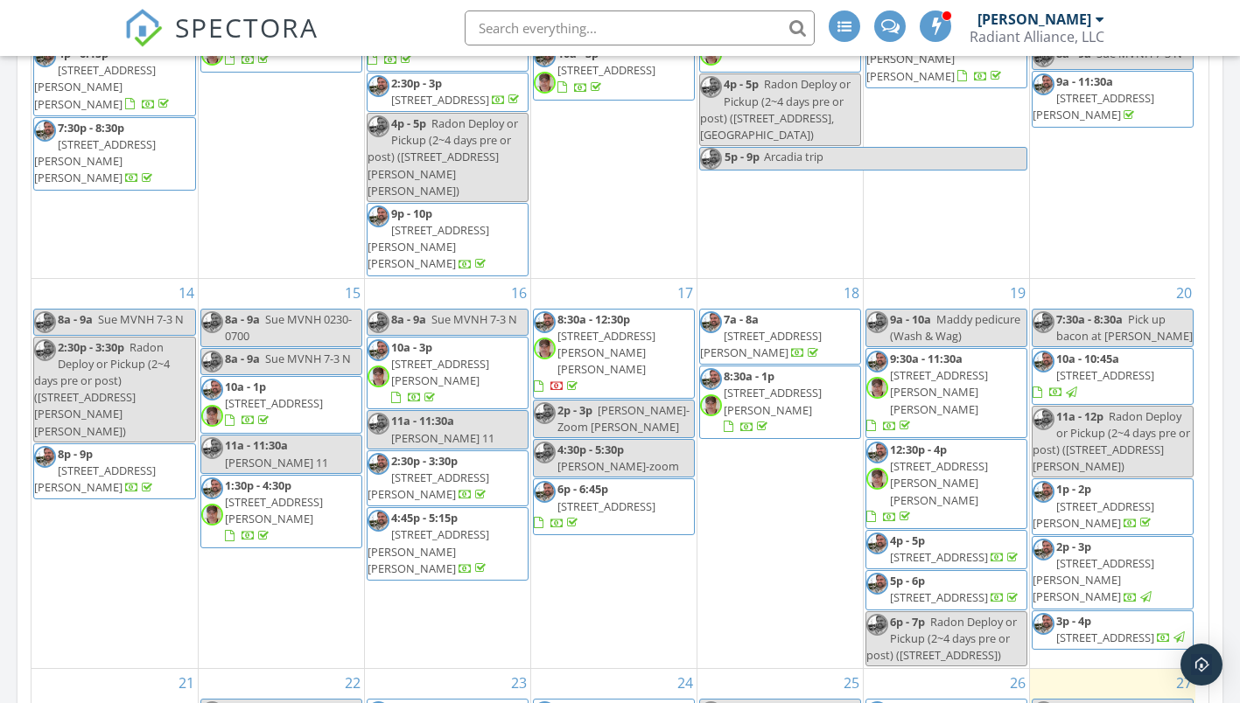
click at [779, 381] on link "8:30a - 1p 716 Preddy Creek Rd, Barboursville 22923" at bounding box center [772, 401] width 98 height 66
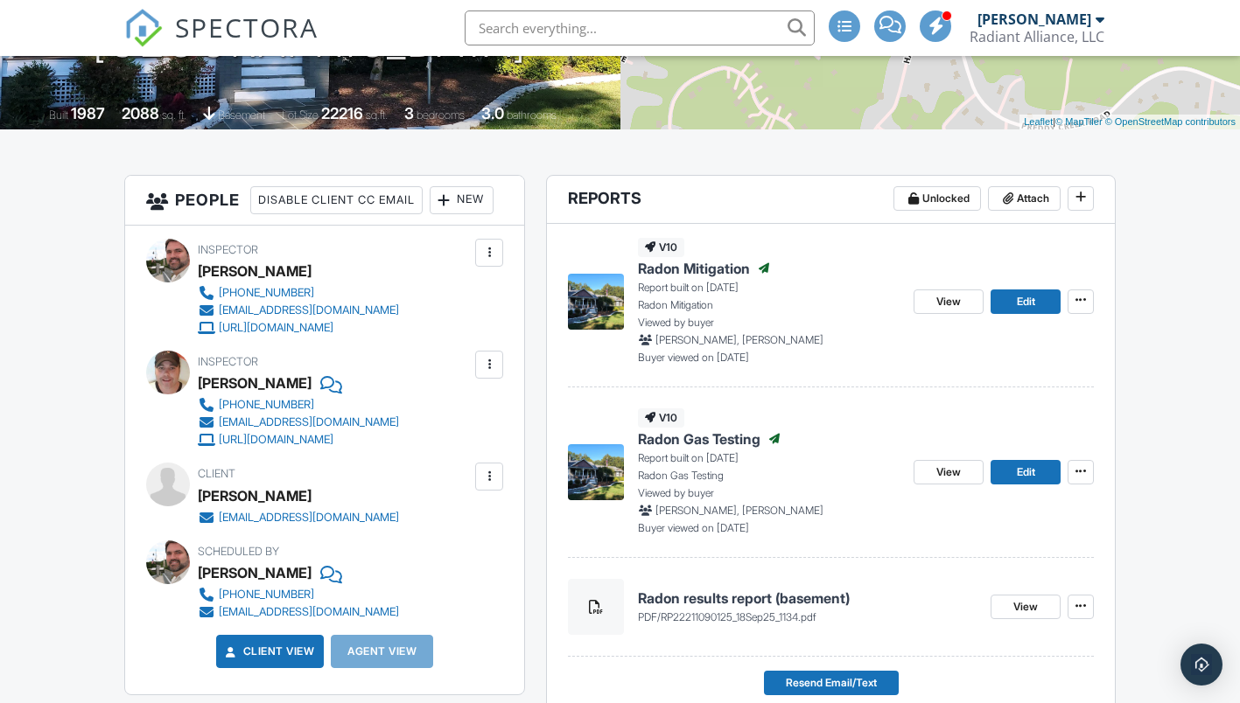
scroll to position [87, 0]
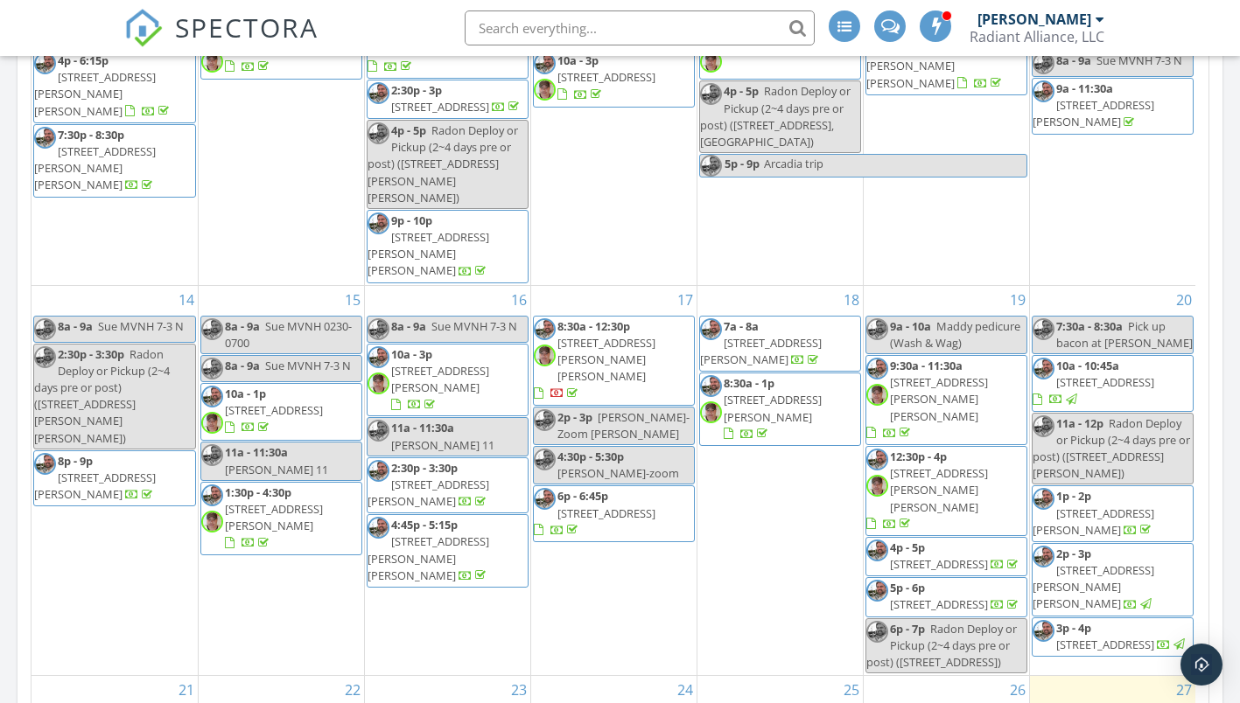
scroll to position [283, 0]
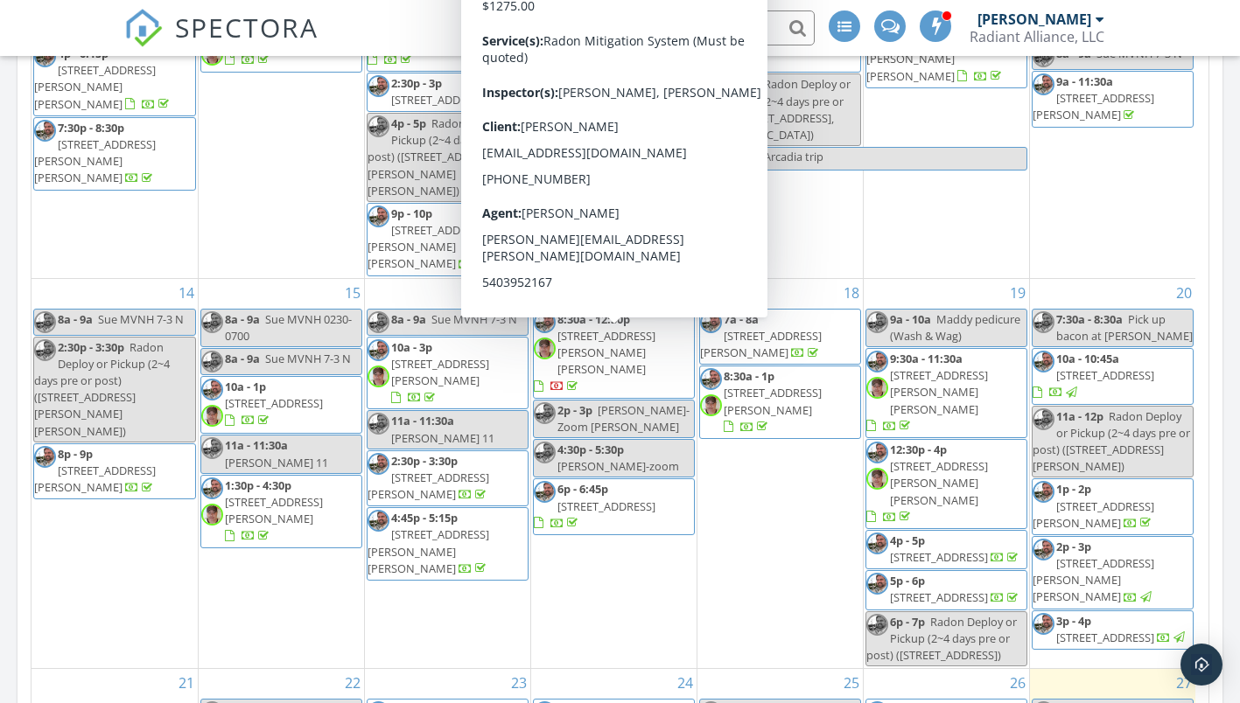
click at [609, 352] on span "[STREET_ADDRESS][PERSON_NAME][PERSON_NAME]" at bounding box center [606, 352] width 98 height 49
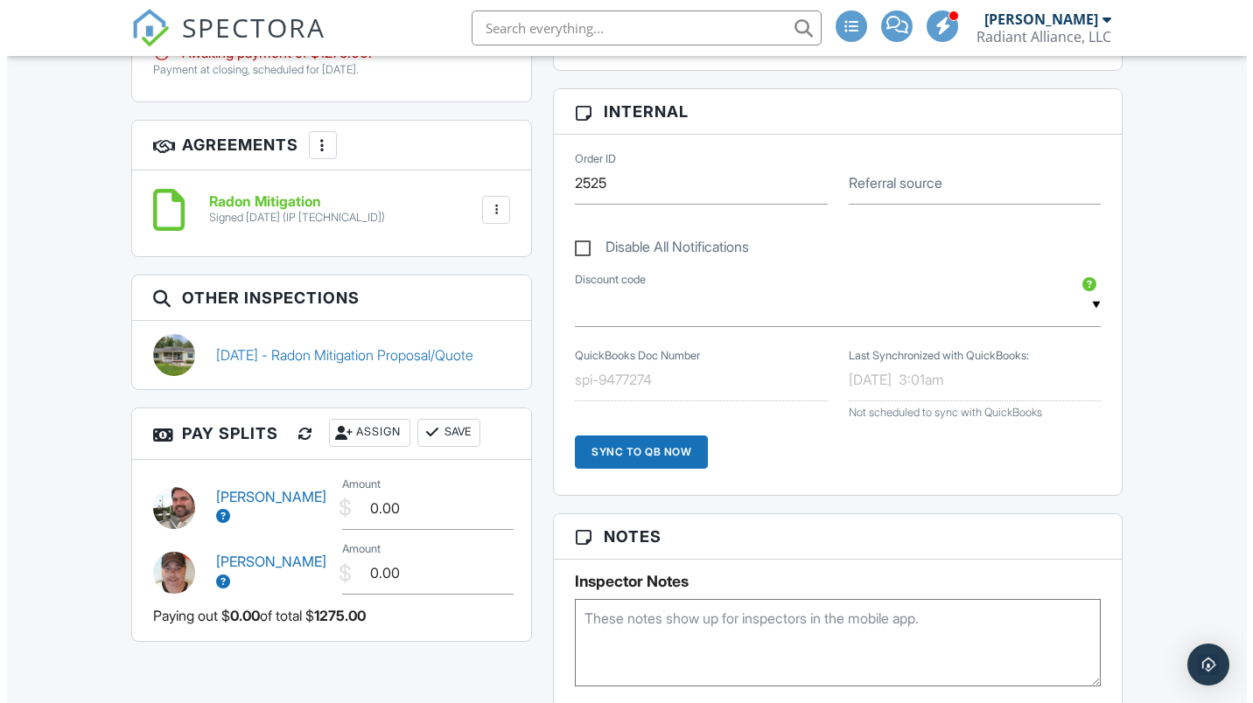
scroll to position [1487, 0]
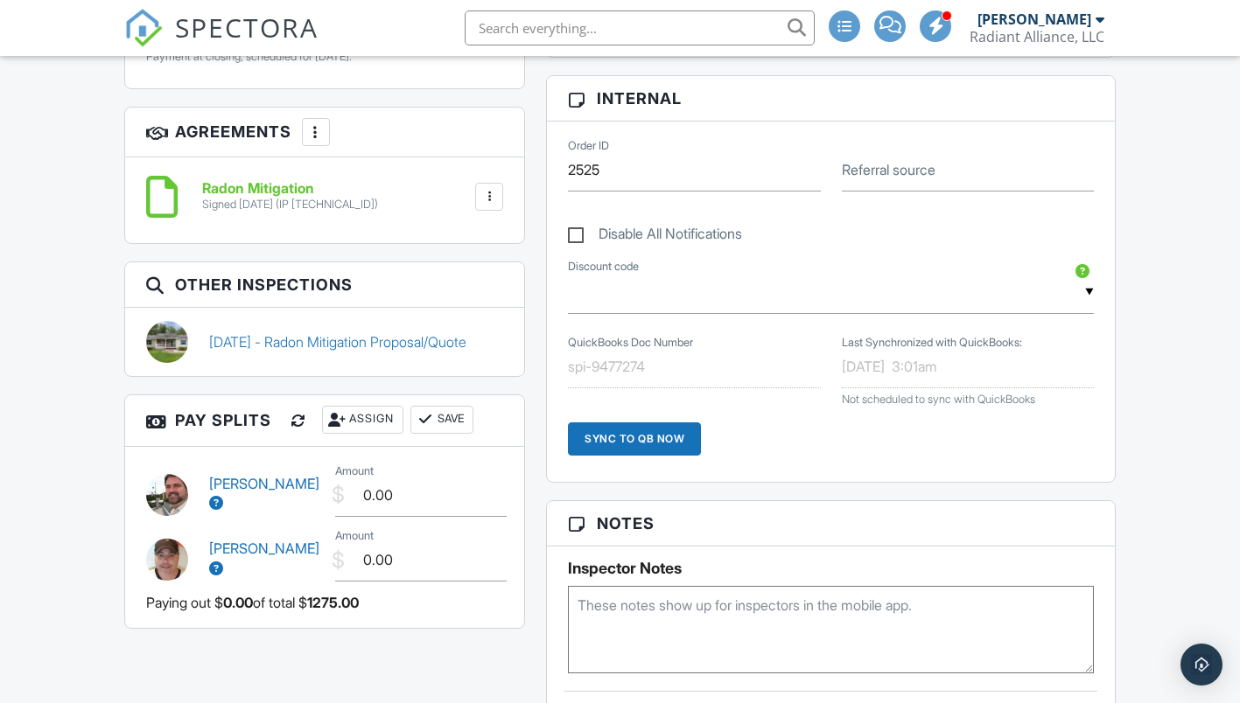
click at [400, 406] on div "Assign" at bounding box center [362, 420] width 81 height 28
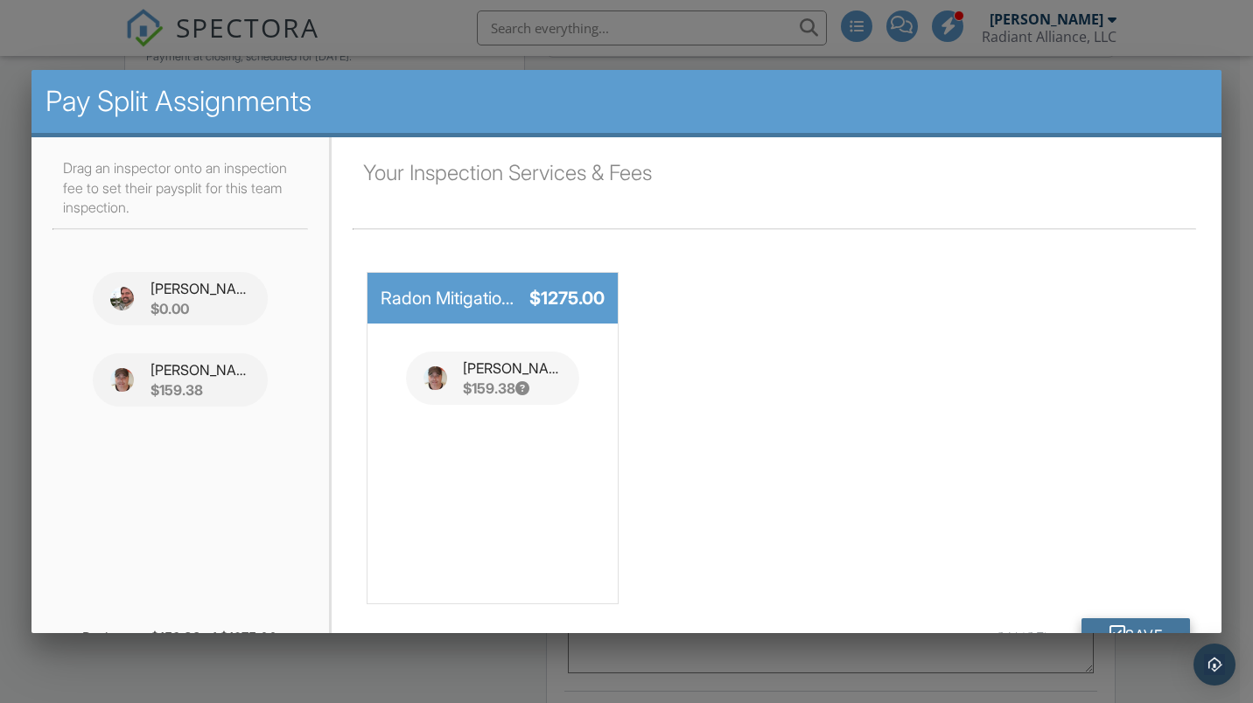
click at [1104, 630] on button "Save" at bounding box center [1135, 634] width 109 height 31
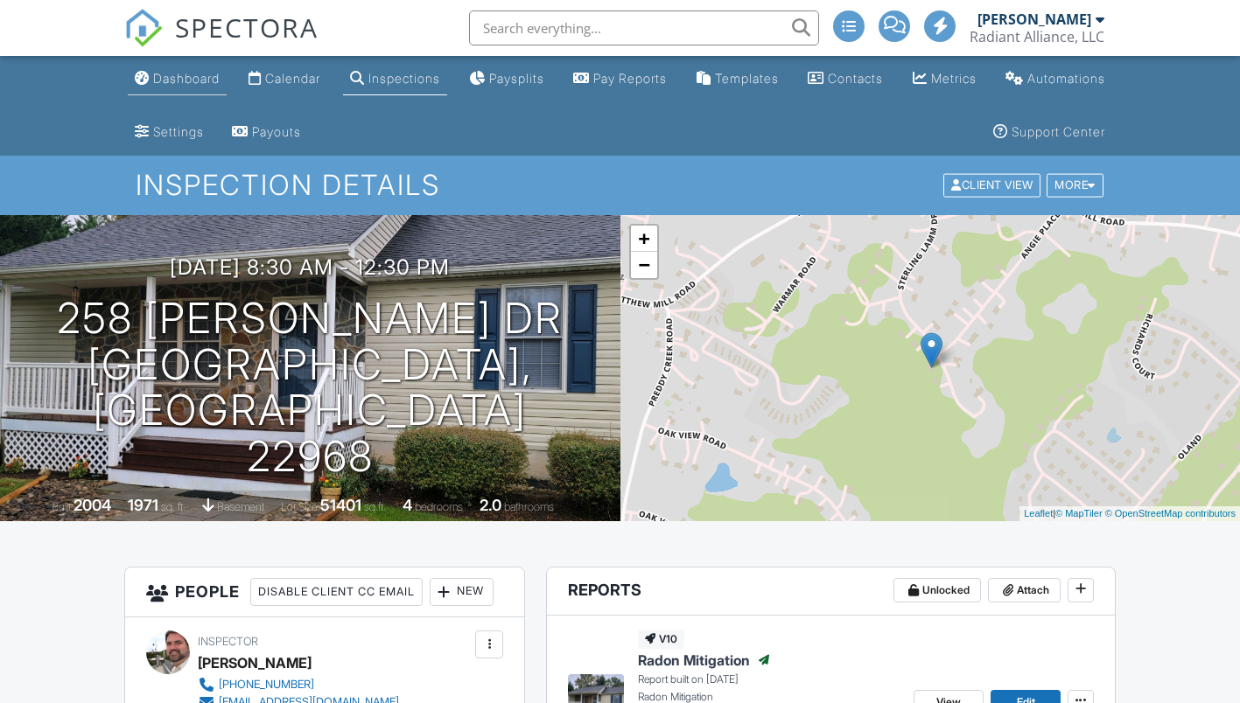
click at [164, 81] on div "Dashboard" at bounding box center [186, 78] width 66 height 15
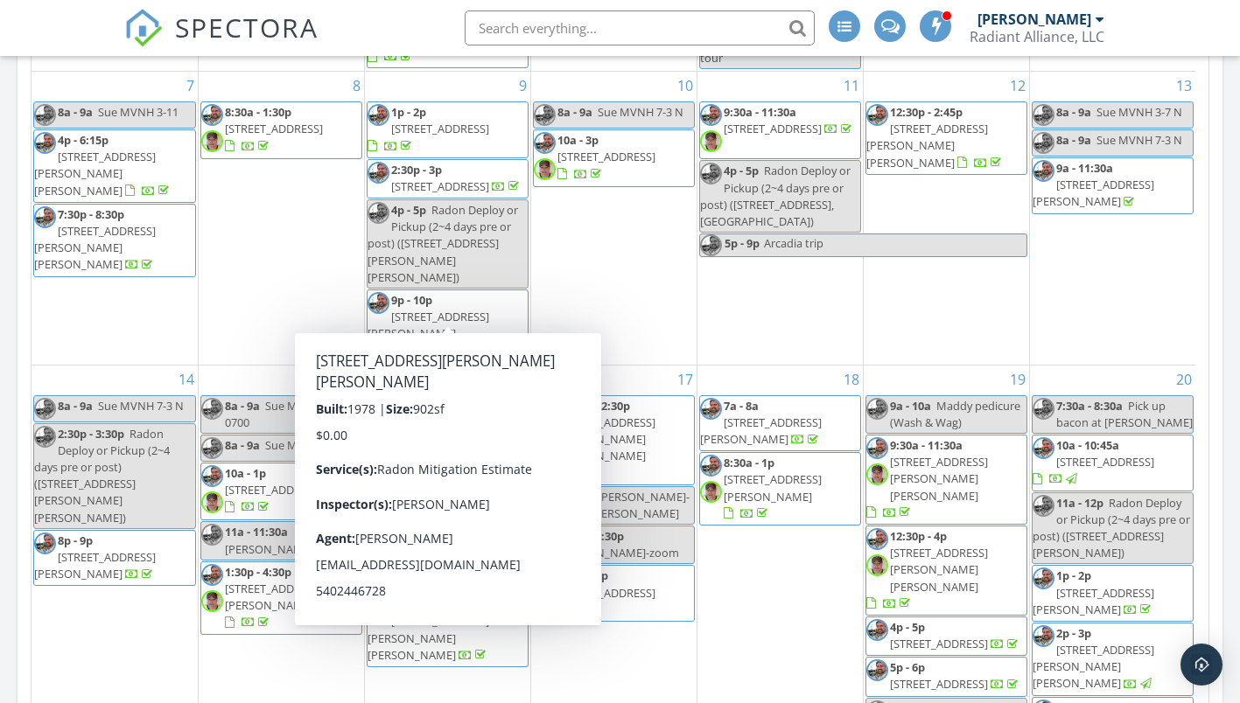
scroll to position [283, 0]
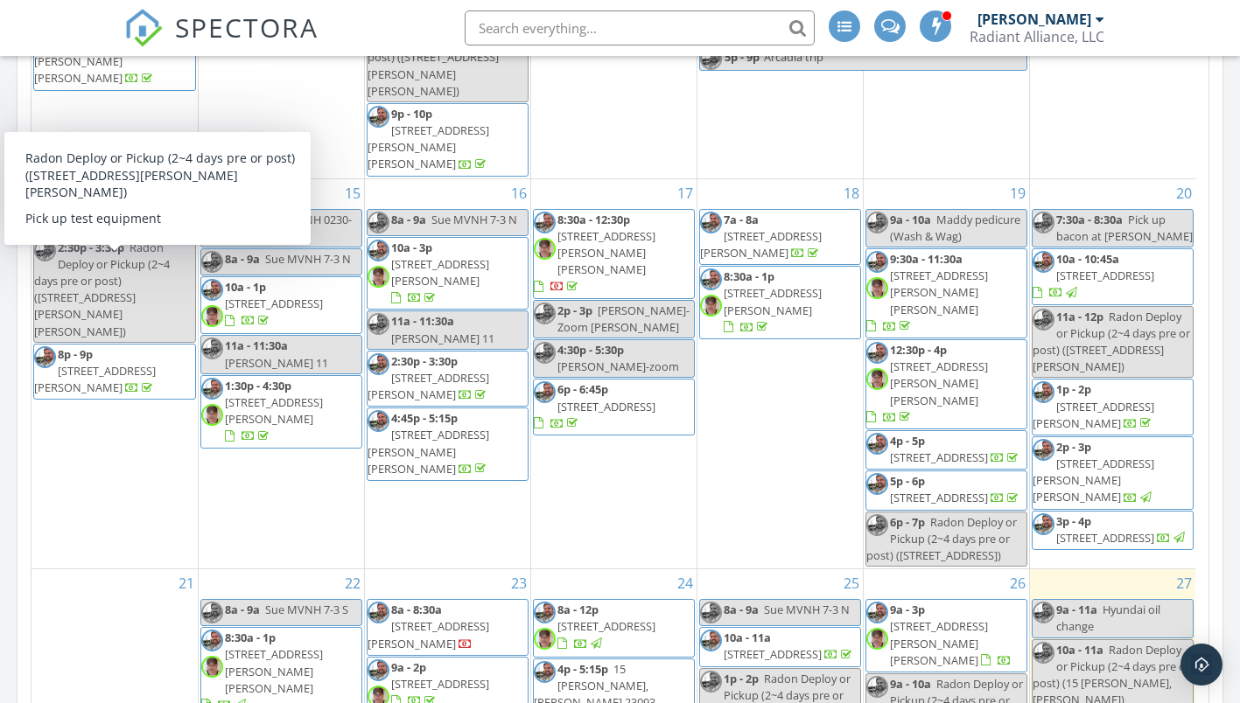
click at [416, 271] on span "10a - 3p 1806 Gilson St, Falls Church 22043" at bounding box center [447, 274] width 160 height 68
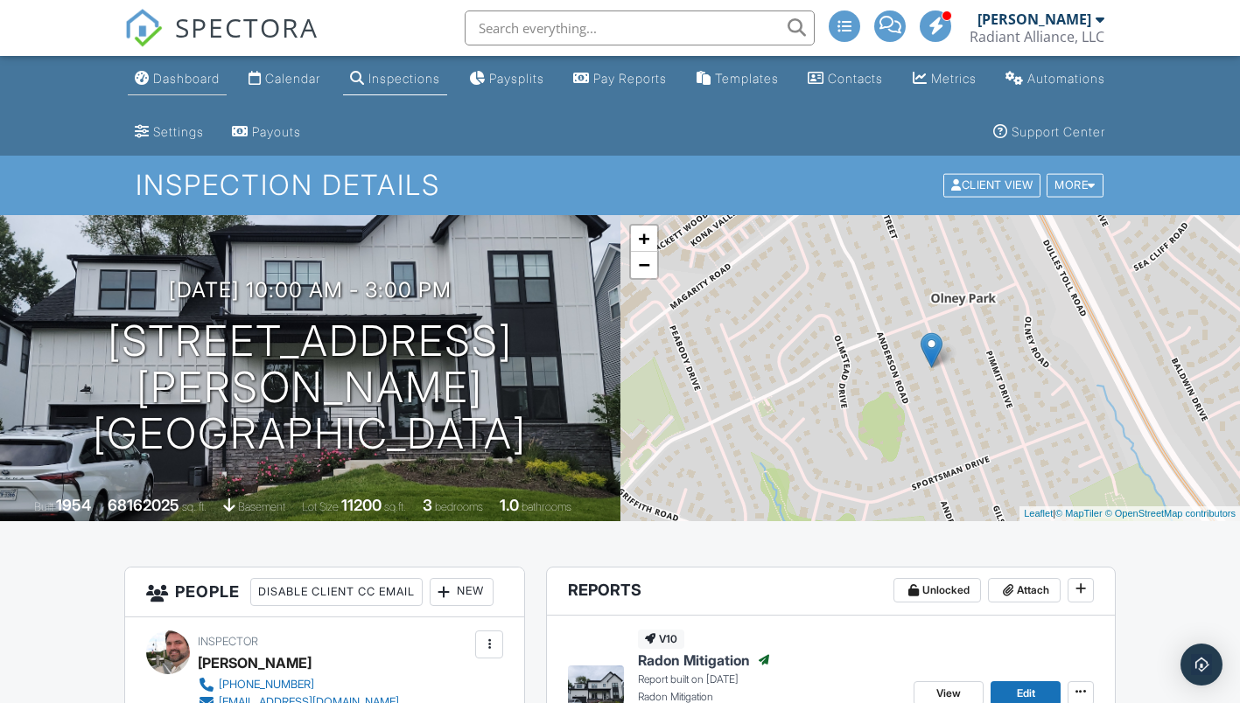
click at [180, 74] on div "Dashboard" at bounding box center [186, 78] width 66 height 15
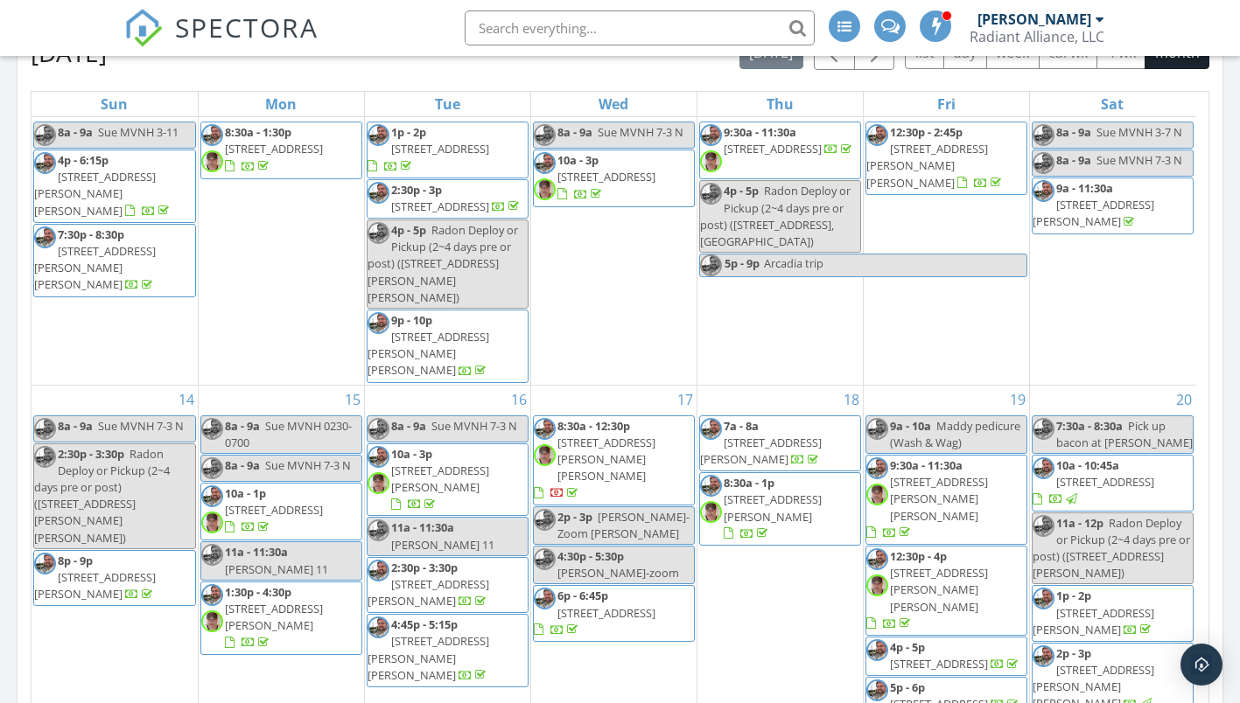
scroll to position [875, 0]
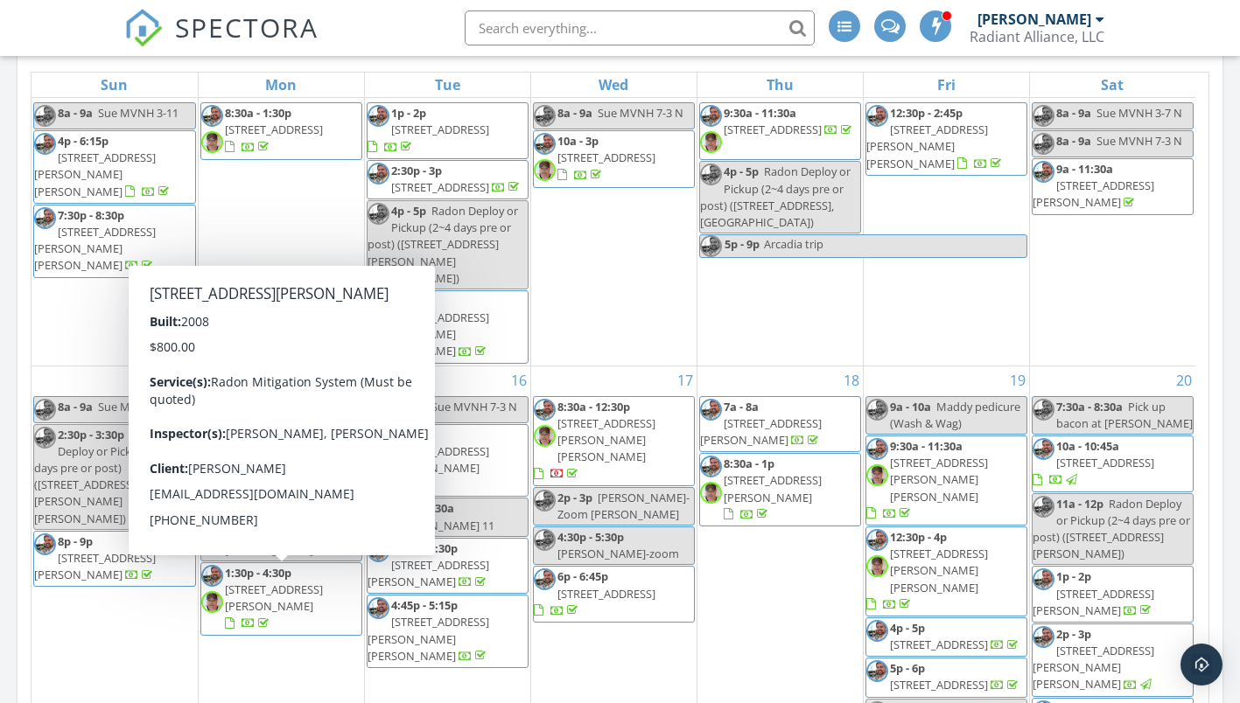
click at [282, 581] on span "1:30p - 4:30p" at bounding box center [258, 573] width 66 height 16
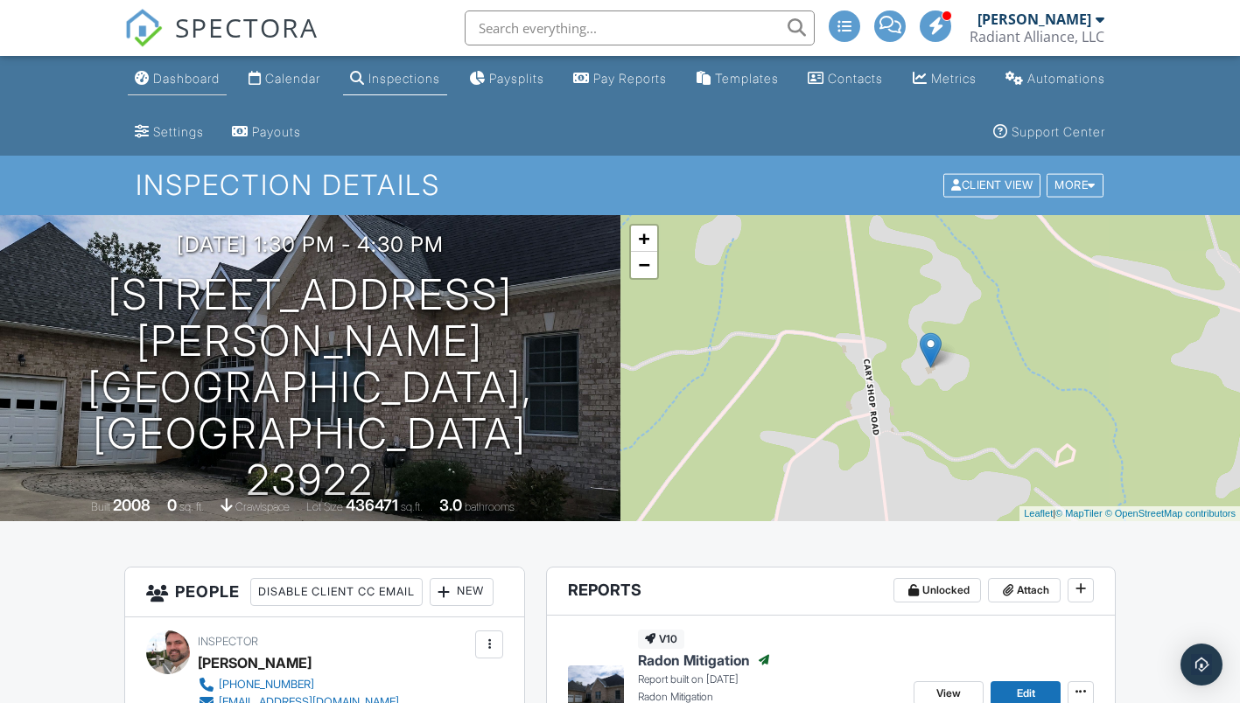
click at [198, 87] on link "Dashboard" at bounding box center [177, 79] width 99 height 32
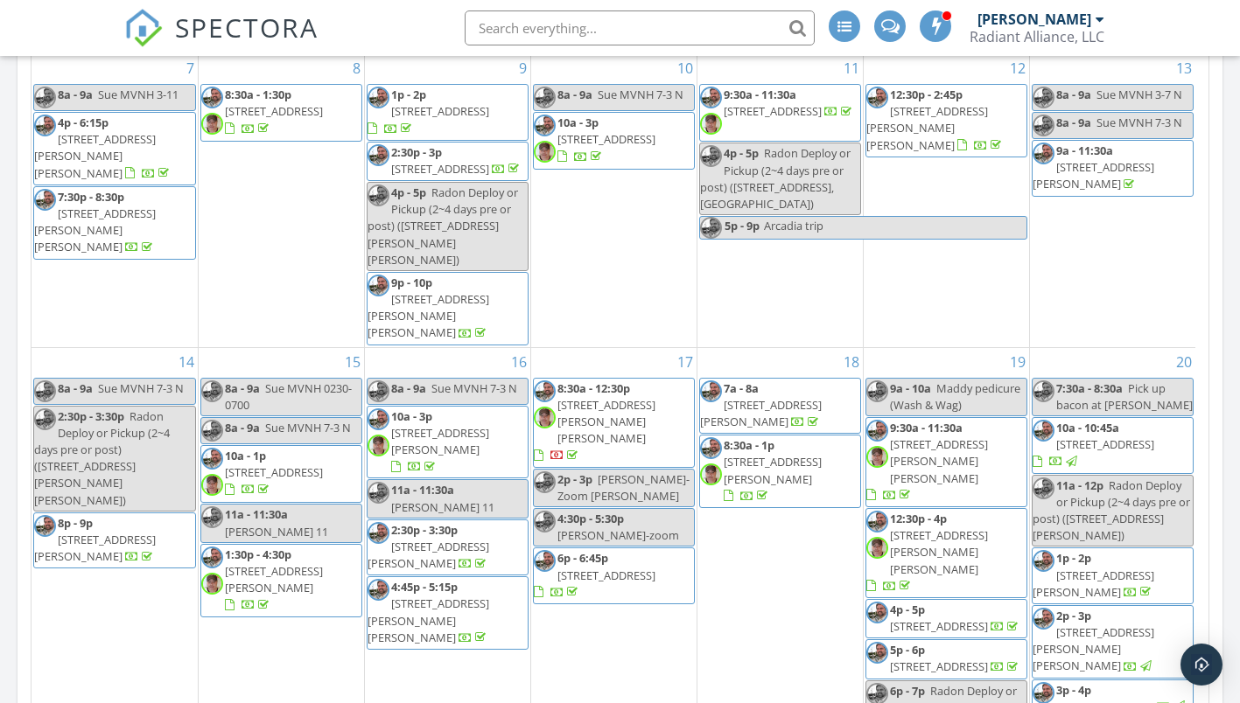
scroll to position [1137, 0]
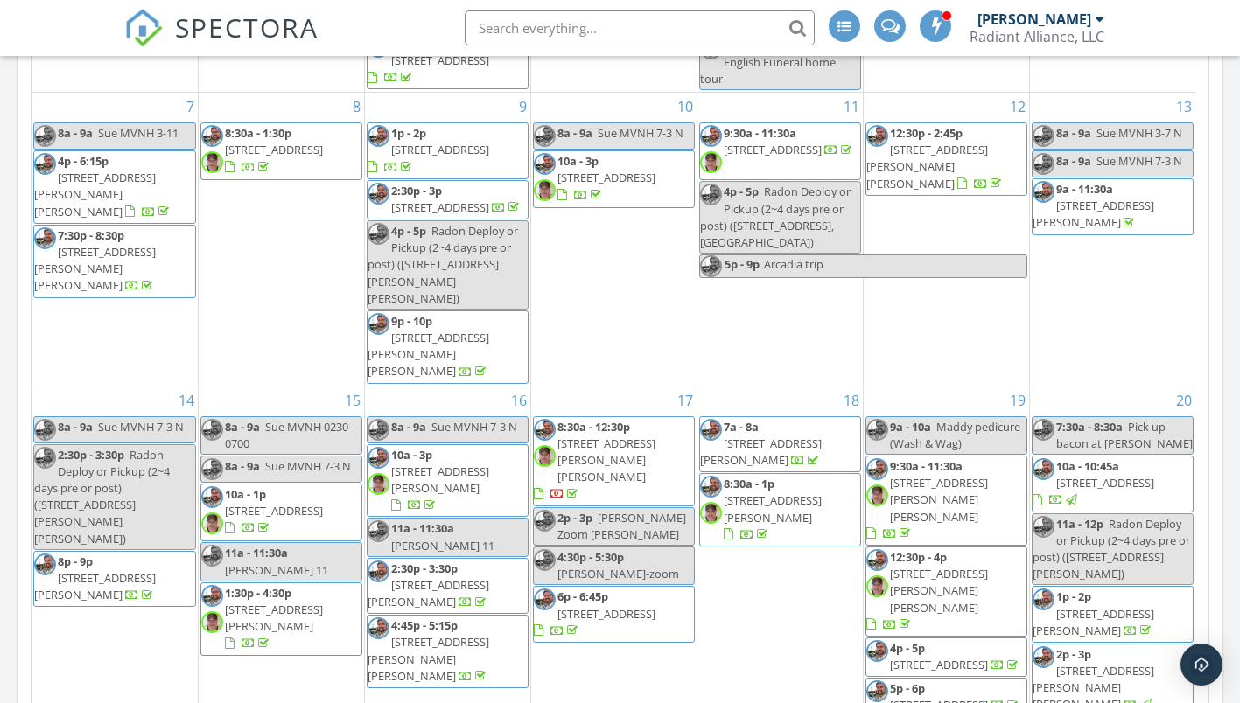
click at [291, 516] on span "209 Academy Ave, Blackstone 23824" at bounding box center [274, 511] width 98 height 16
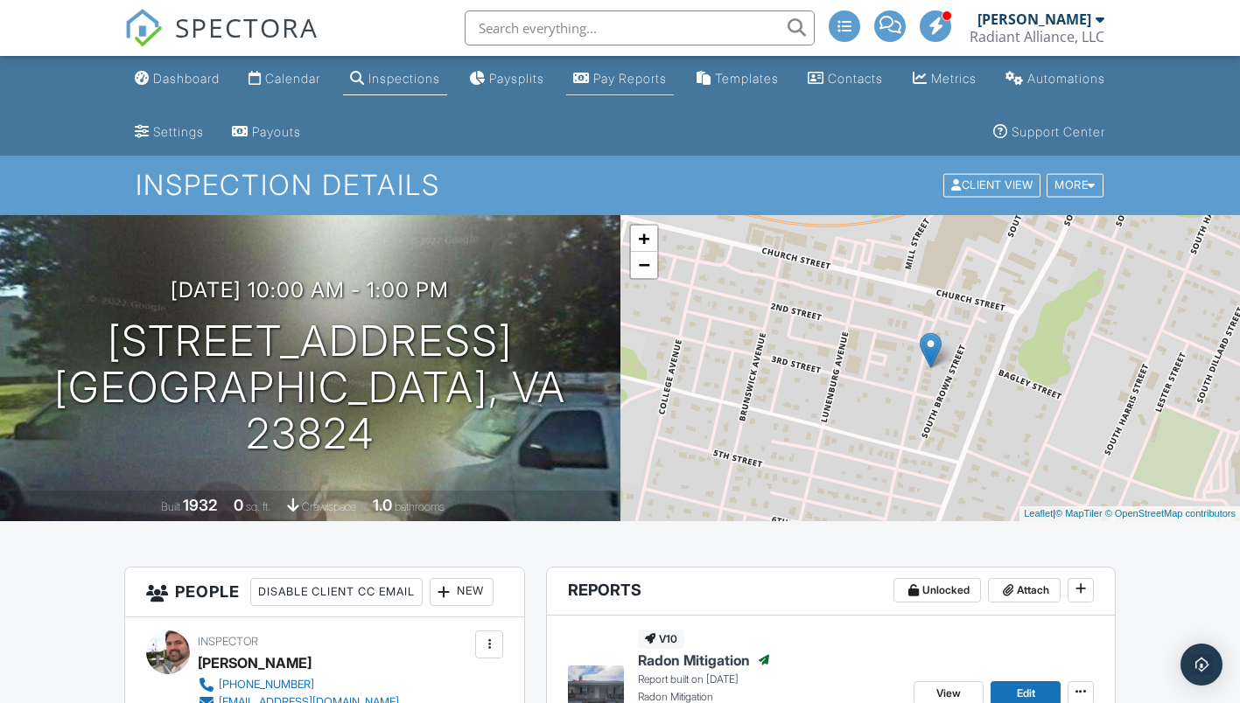
click at [667, 74] on div "Pay Reports" at bounding box center [629, 78] width 73 height 15
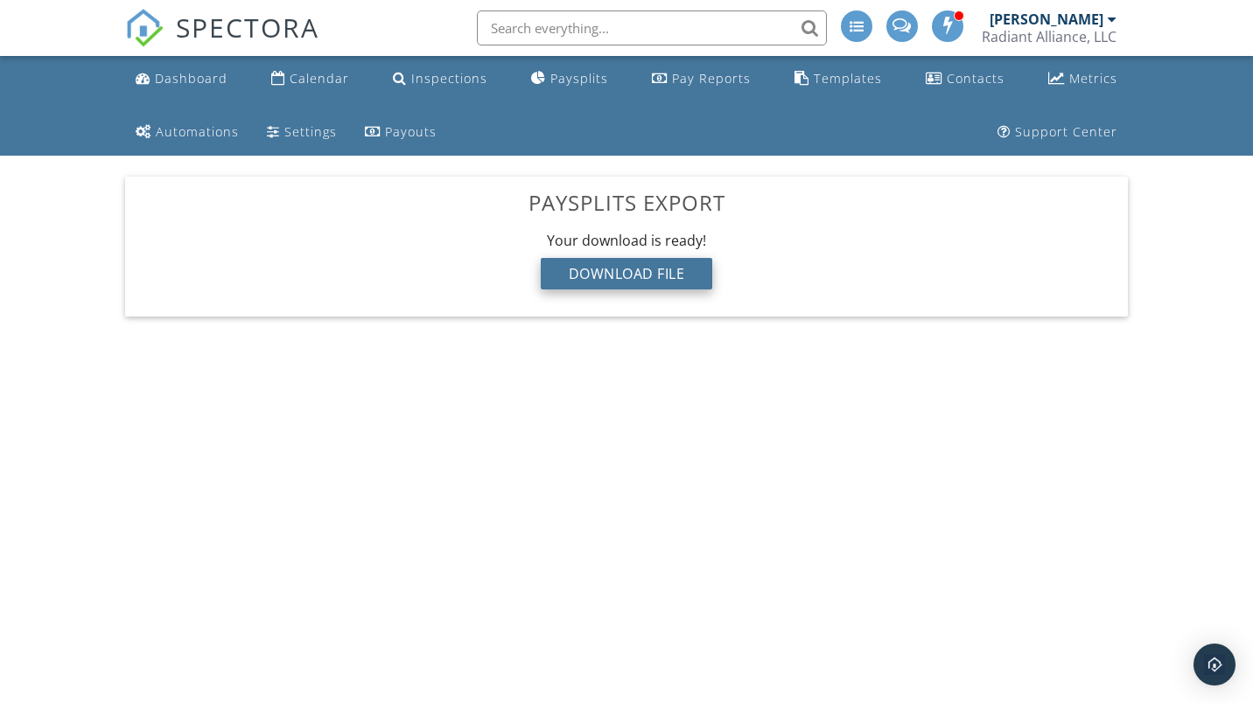
click at [633, 269] on div "Download File" at bounding box center [627, 273] width 172 height 31
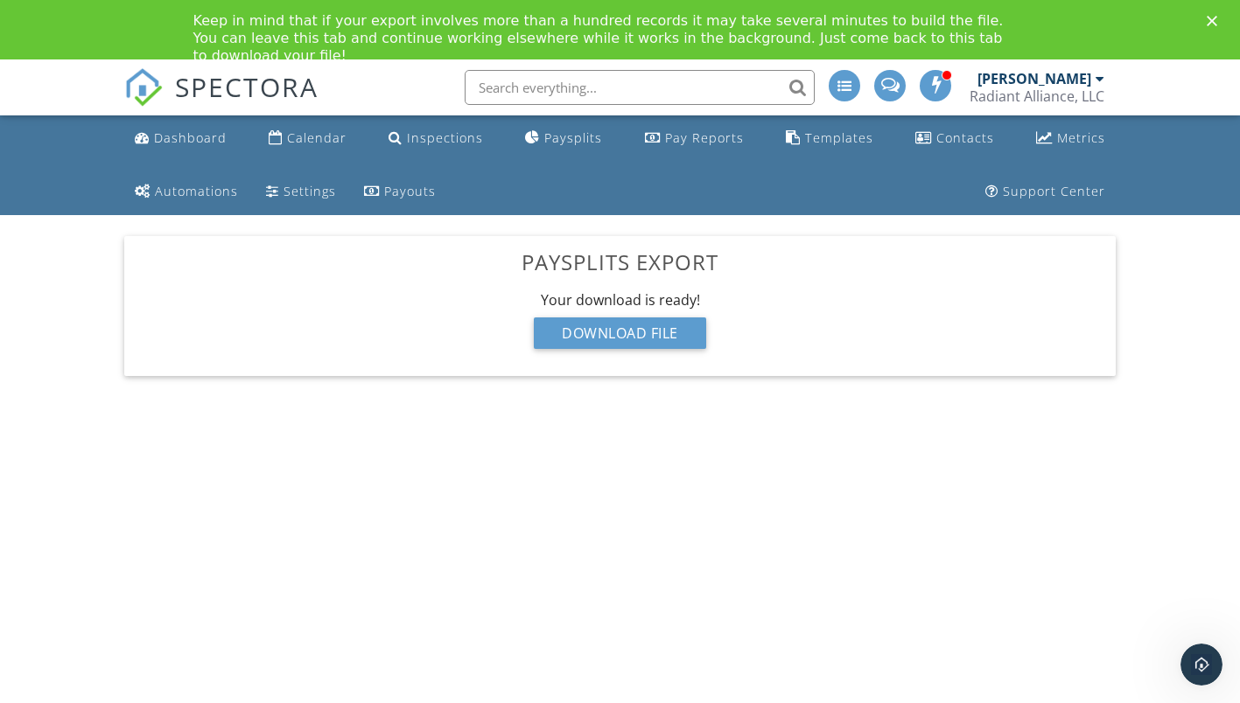
click at [1123, 575] on body "SPECTORA [PERSON_NAME] Radiant Alliance, LLC Role: Inspector Dashboard New Insp…" at bounding box center [620, 404] width 1240 height 690
click at [672, 323] on div "Download File" at bounding box center [620, 333] width 172 height 31
click at [14, 358] on div "Dashboard Calendar Inspections Paysplits Pay Reports Templates Contacts Metrics…" at bounding box center [620, 256] width 1240 height 282
click at [176, 131] on div "Dashboard" at bounding box center [190, 137] width 73 height 17
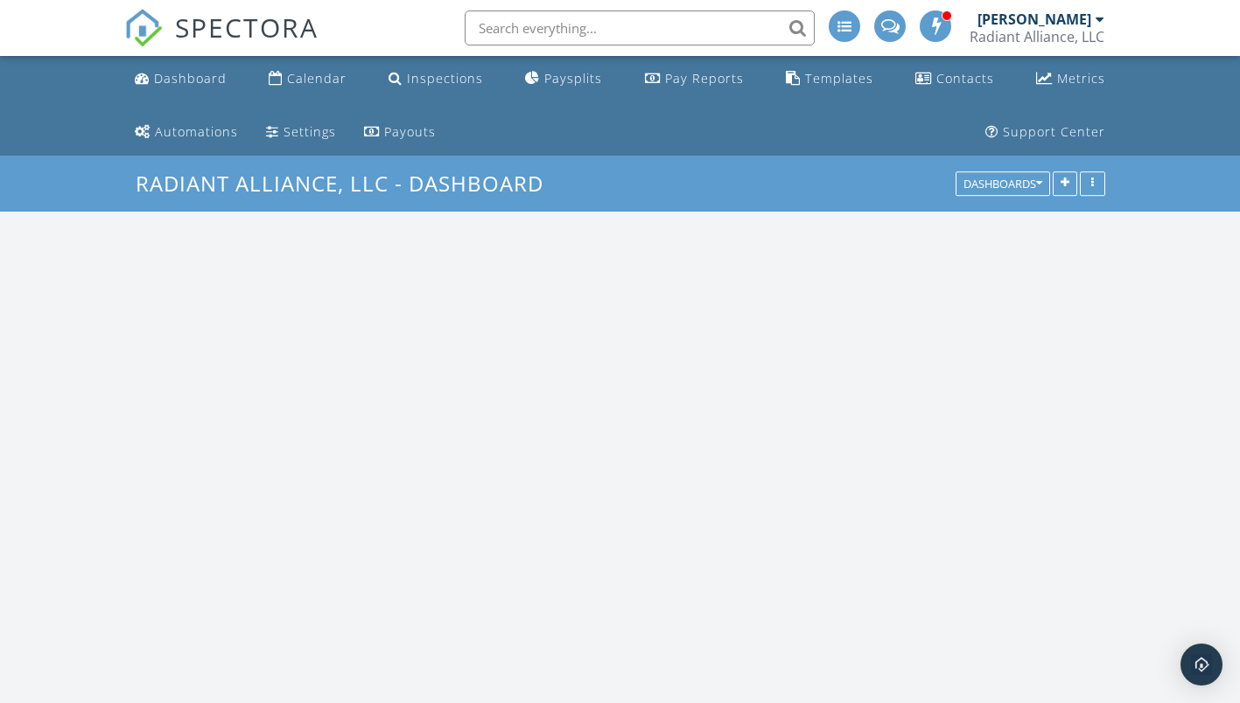
scroll to position [2494, 1267]
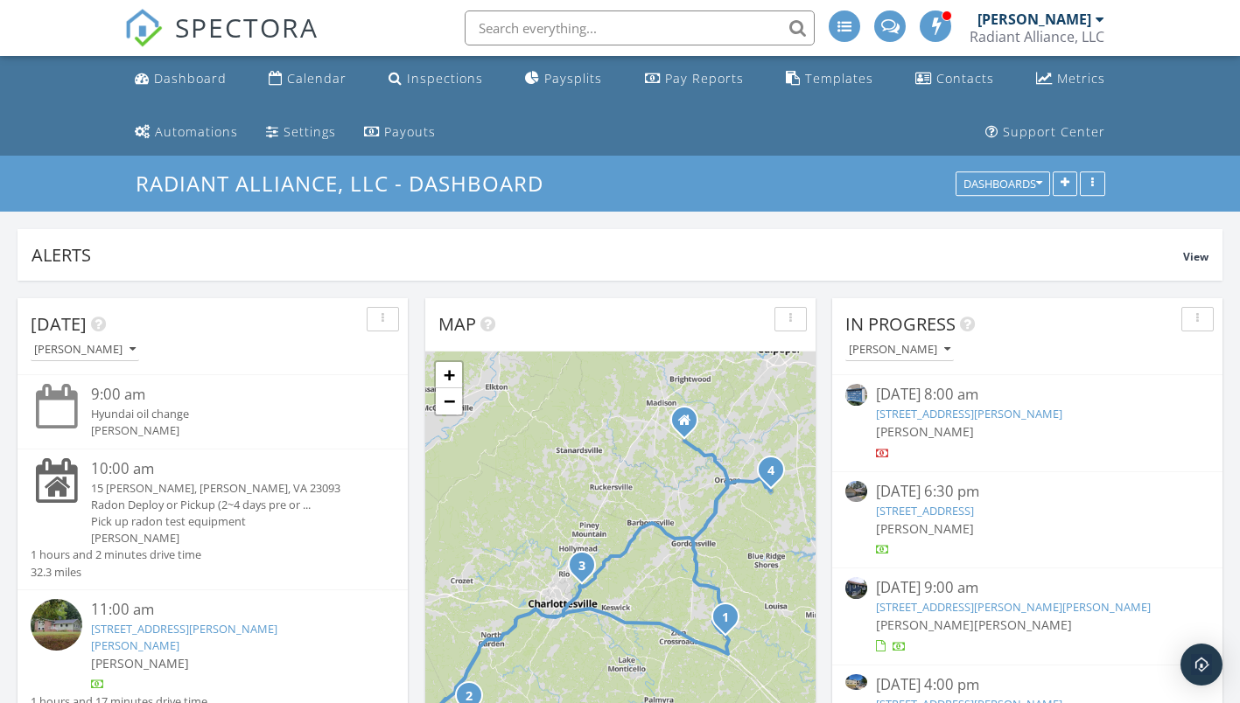
click at [1071, 35] on div "Radiant Alliance, LLC" at bounding box center [1036, 36] width 135 height 17
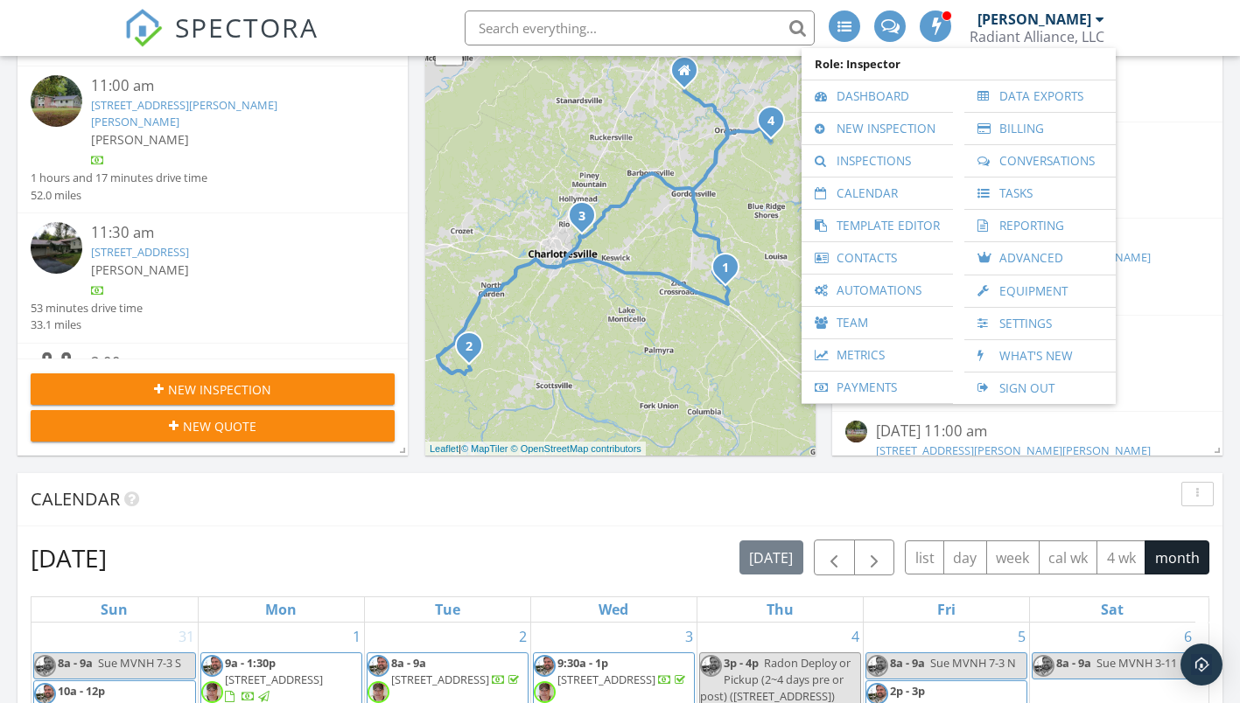
scroll to position [175, 0]
click at [193, 129] on div "[PERSON_NAME]" at bounding box center [227, 138] width 273 height 18
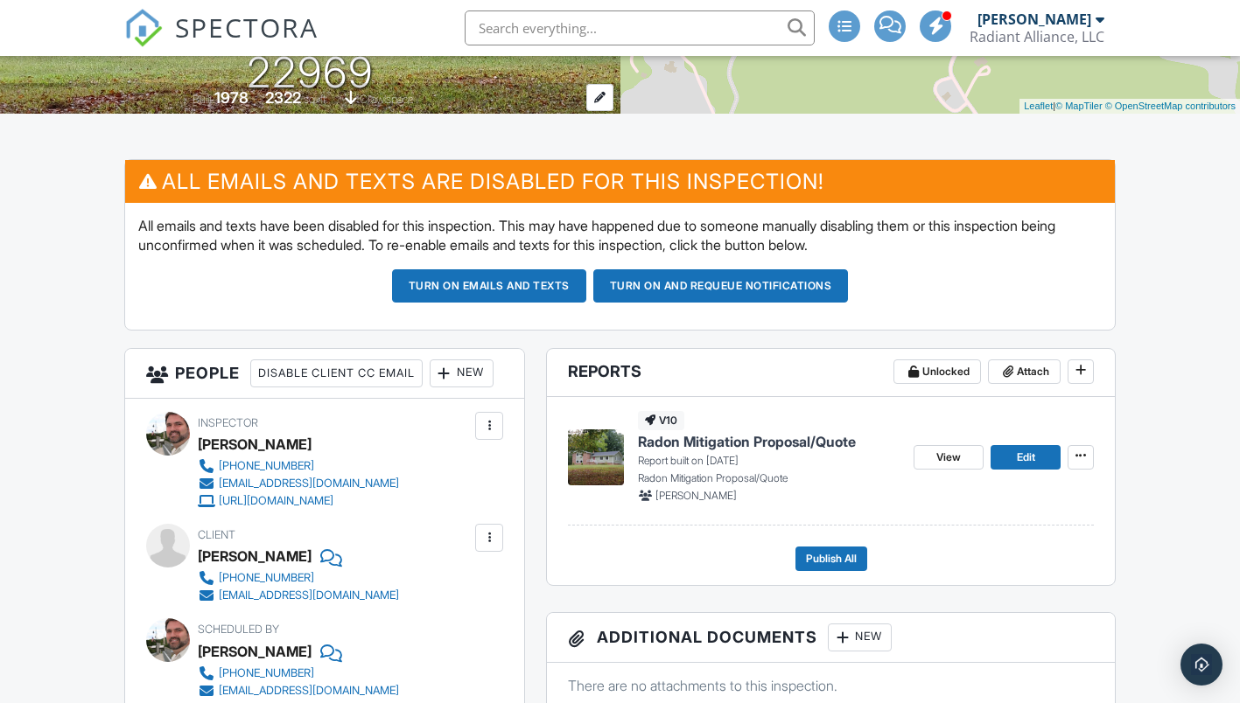
scroll to position [612, 0]
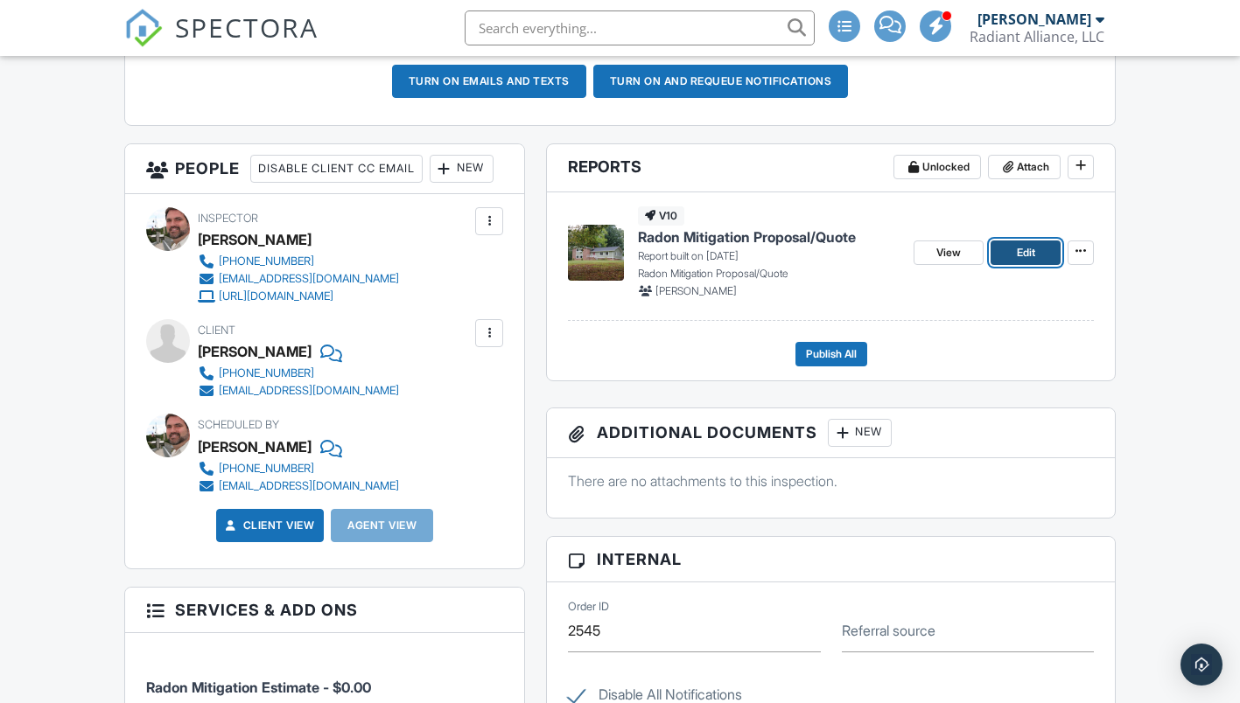
click at [1012, 248] on link "Edit" at bounding box center [1025, 253] width 70 height 24
